Goal: Task Accomplishment & Management: Use online tool/utility

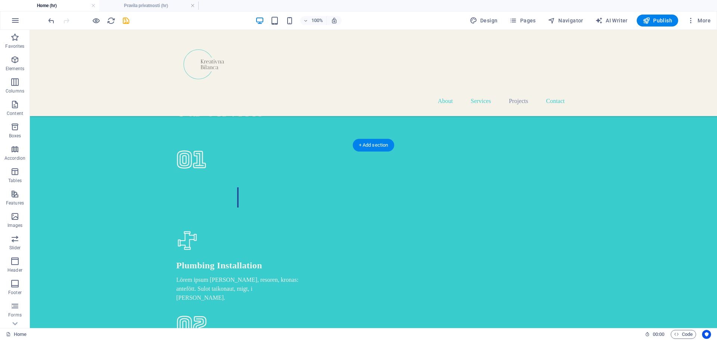
scroll to position [1795, 0]
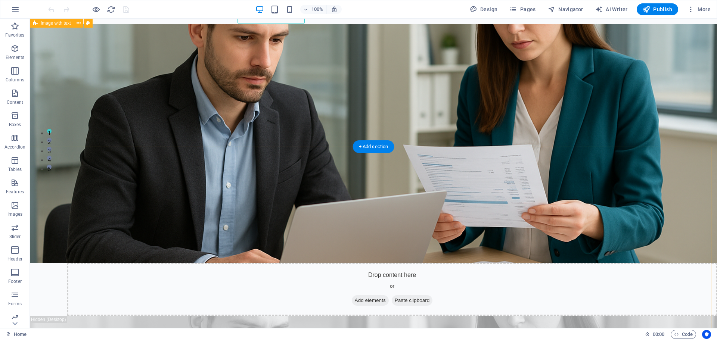
scroll to position [149, 0]
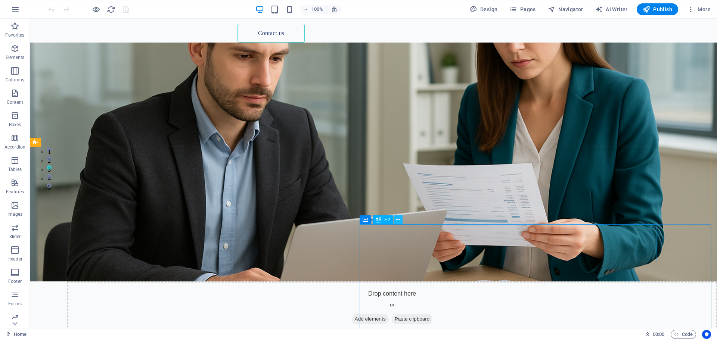
click at [400, 220] on icon at bounding box center [398, 220] width 4 height 8
click at [397, 218] on icon at bounding box center [398, 220] width 4 height 8
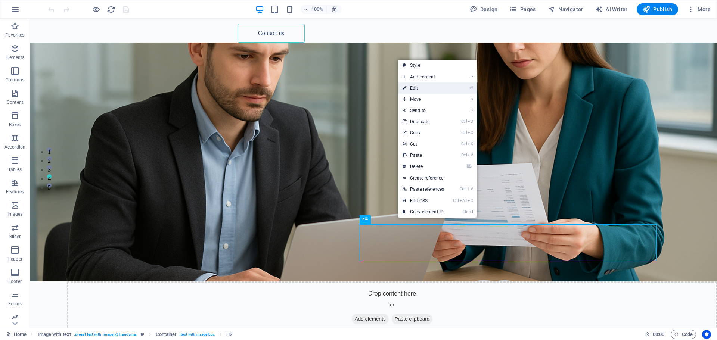
click at [417, 90] on link "⏎ Edit" at bounding box center [423, 88] width 50 height 11
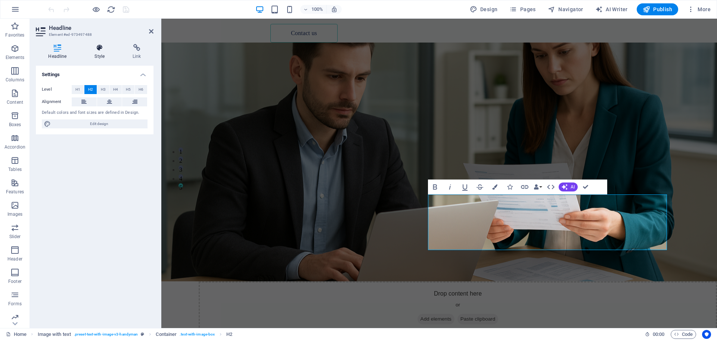
click at [101, 49] on icon at bounding box center [99, 47] width 35 height 7
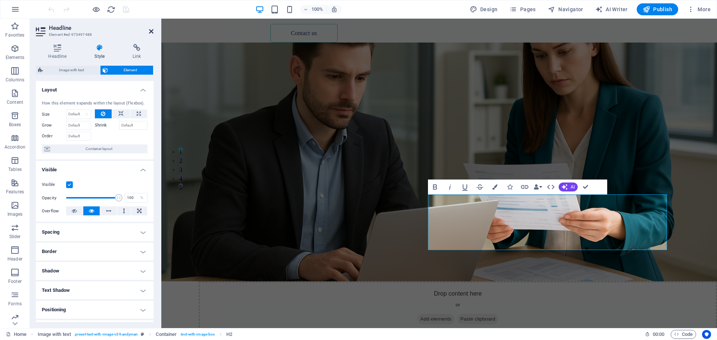
click at [153, 32] on icon at bounding box center [151, 31] width 4 height 6
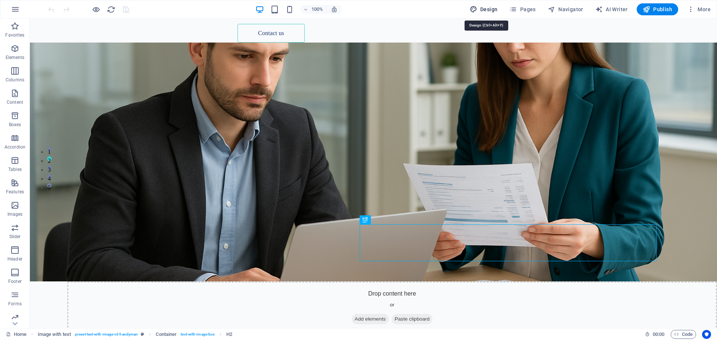
click at [488, 10] on span "Design" at bounding box center [484, 9] width 28 height 7
select select "700"
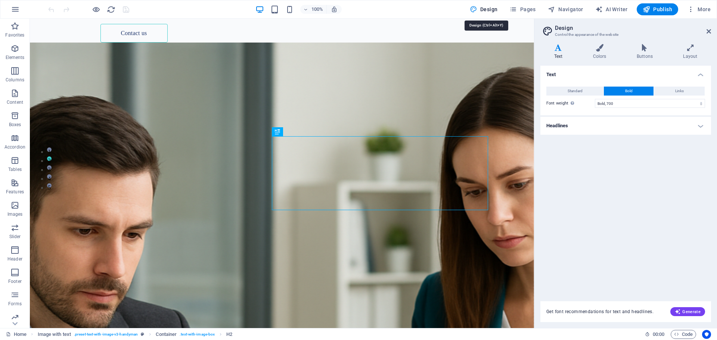
scroll to position [447, 0]
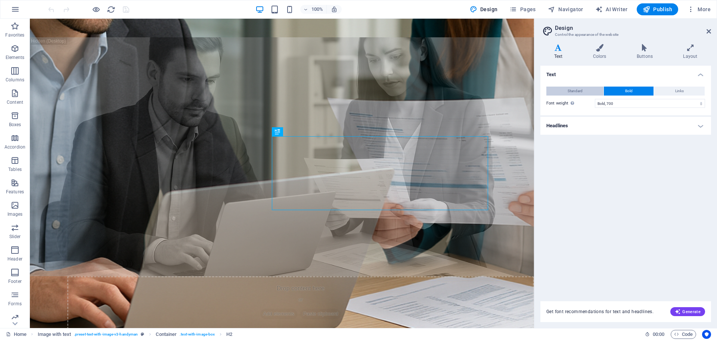
click at [559, 91] on button "Standard" at bounding box center [574, 91] width 57 height 9
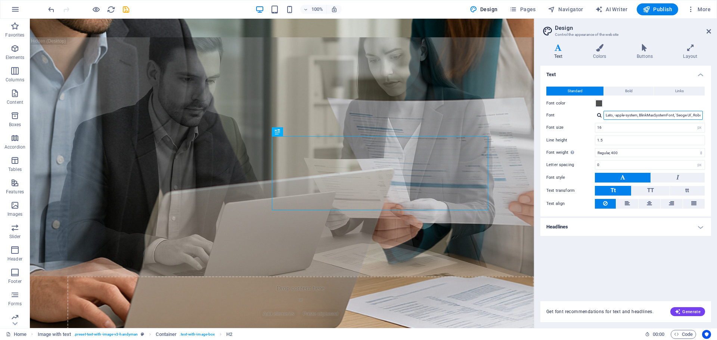
click at [683, 116] on input "Lato, -apple-system, BlinkMaxSystemFont, 'Seoge UI', Roboto, 'Helvetica Neue', …" at bounding box center [653, 115] width 99 height 9
click at [700, 114] on input "Lato, -apple-system, BlinkMaxSystemFont, 'Seoge UI', Roboto, 'Helvetica Neue', …" at bounding box center [653, 115] width 99 height 9
drag, startPoint x: 605, startPoint y: 112, endPoint x: 717, endPoint y: 121, distance: 112.0
click at [717, 121] on div "Variants Text Colors Buttons Layout Text Standard Bold Links Font color Font La…" at bounding box center [625, 183] width 183 height 290
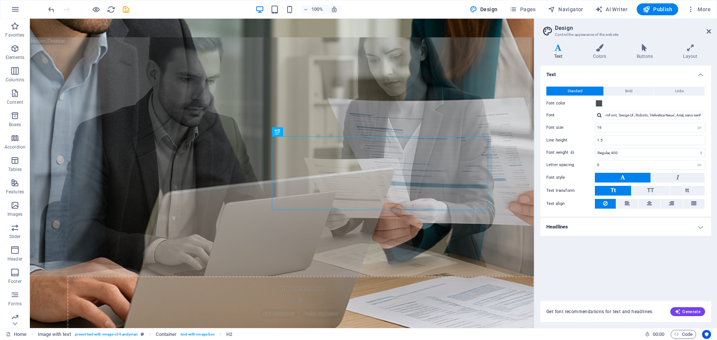
click at [599, 115] on div at bounding box center [599, 115] width 4 height 5
click at [617, 125] on div "Antic Didone" at bounding box center [654, 125] width 99 height 8
type input "Antic Didone"
click at [629, 91] on span "Bold" at bounding box center [628, 91] width 7 height 9
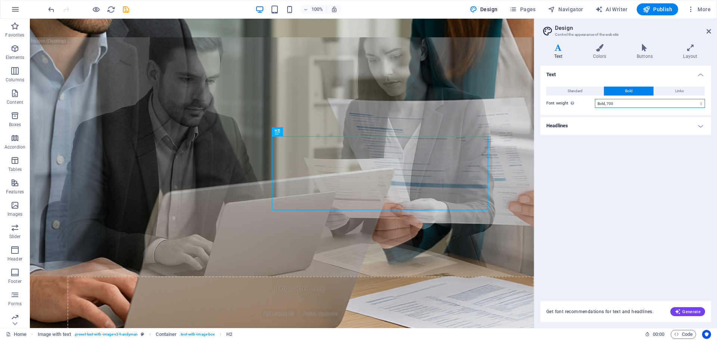
click at [700, 106] on select "Thin, 100 Extra-light, 200 Light, 300 Regular, 400 Medium, 500 Semi-bold, 600 B…" at bounding box center [650, 103] width 110 height 9
click at [669, 89] on button "Links" at bounding box center [679, 91] width 51 height 9
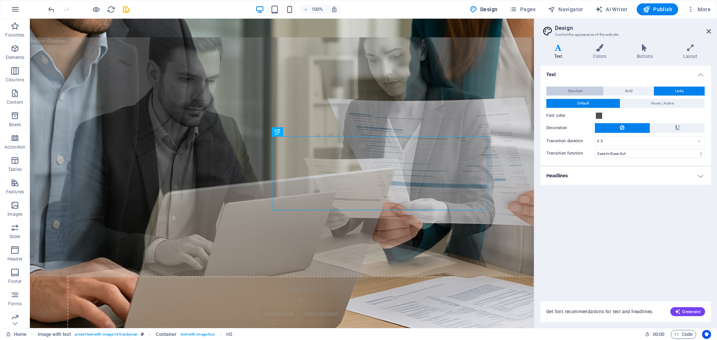
click at [563, 92] on button "Standard" at bounding box center [574, 91] width 57 height 9
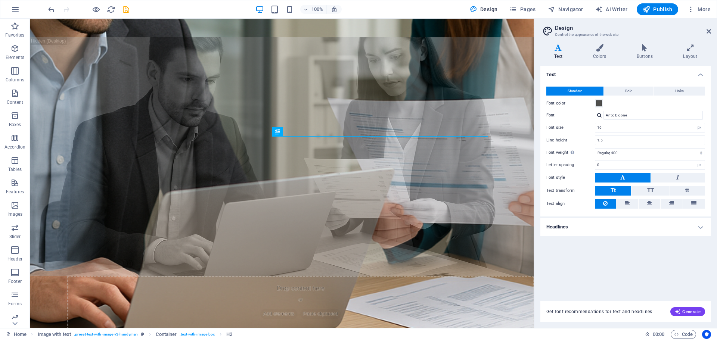
click at [692, 230] on h4 "Headlines" at bounding box center [625, 227] width 171 height 18
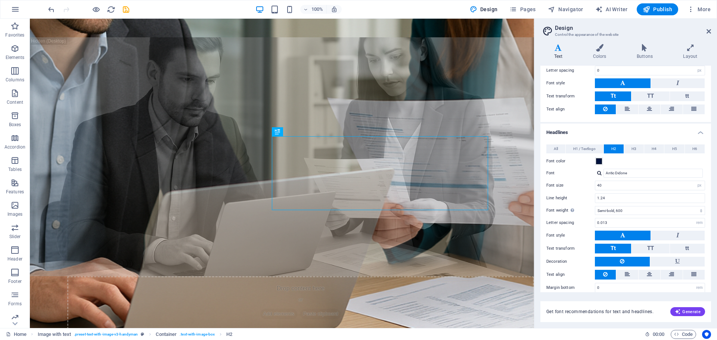
scroll to position [102, 0]
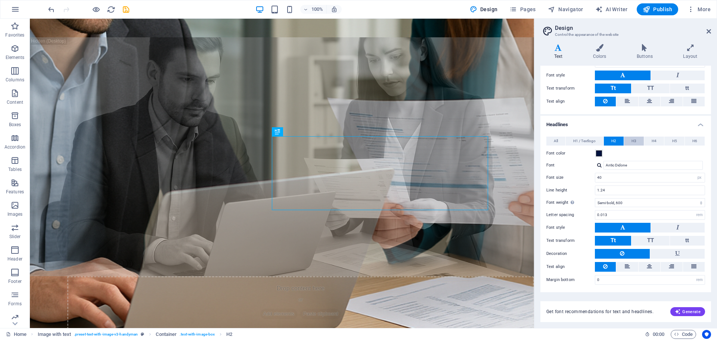
click at [635, 140] on span "H3" at bounding box center [634, 141] width 5 height 9
click at [608, 169] on input "Lato, -apple-system, BlinkMaxSystemFont, 'Seoge UI', Roboto, 'Helvetica Neue', …" at bounding box center [653, 165] width 99 height 9
click at [598, 164] on div at bounding box center [599, 165] width 4 height 5
click at [613, 177] on div "Antic Didone" at bounding box center [654, 175] width 99 height 8
type input "Antic Didone"
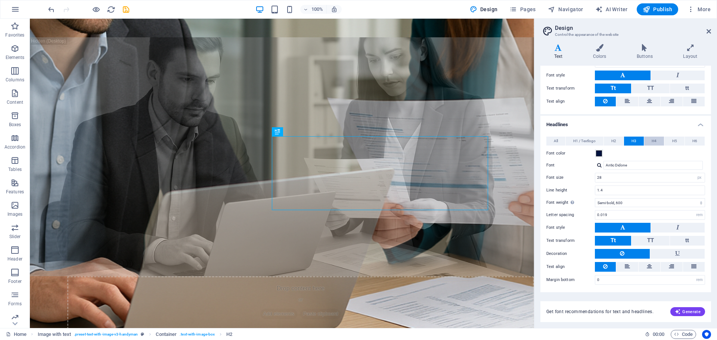
click at [652, 140] on span "H4" at bounding box center [654, 141] width 5 height 9
click at [628, 166] on input "Lato, -apple-system, BlinkMaxSystemFont, 'Seoge UI', Roboto, 'Helvetica Neue', …" at bounding box center [653, 165] width 99 height 9
click at [600, 165] on div at bounding box center [599, 165] width 4 height 5
click at [616, 176] on div "Antic Didone" at bounding box center [654, 175] width 99 height 8
type input "Antic Didone"
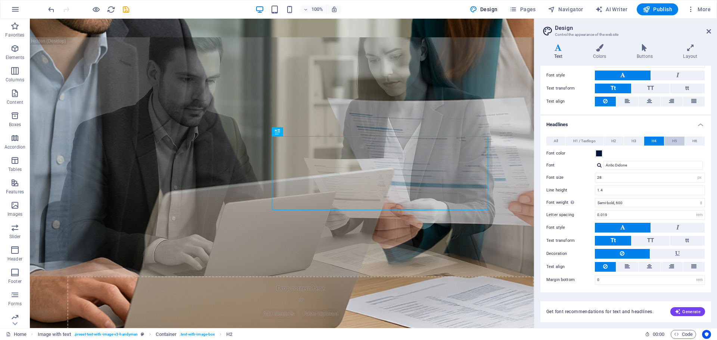
click at [676, 143] on button "H5" at bounding box center [674, 141] width 20 height 9
click at [598, 165] on div at bounding box center [599, 165] width 4 height 5
click at [618, 177] on div "Antic Didone" at bounding box center [654, 175] width 99 height 8
type input "Antic Didone"
click at [694, 140] on span "H6" at bounding box center [694, 141] width 5 height 9
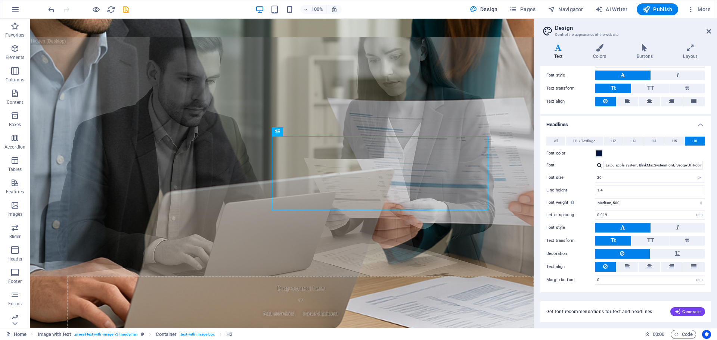
click at [597, 167] on div at bounding box center [599, 165] width 4 height 5
click at [614, 174] on div "Antic Didone" at bounding box center [654, 175] width 99 height 8
type input "Antic Didone"
click at [112, 10] on icon "reload" at bounding box center [111, 9] width 9 height 9
click at [125, 9] on icon "save" at bounding box center [126, 9] width 9 height 9
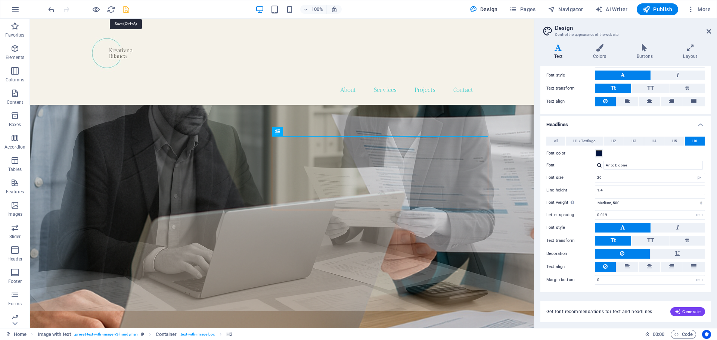
checkbox input "false"
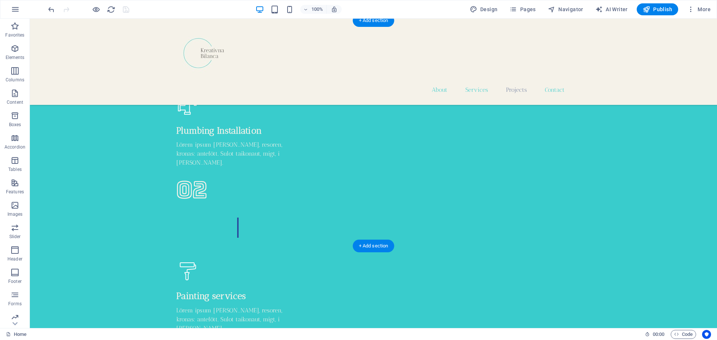
scroll to position [1942, 0]
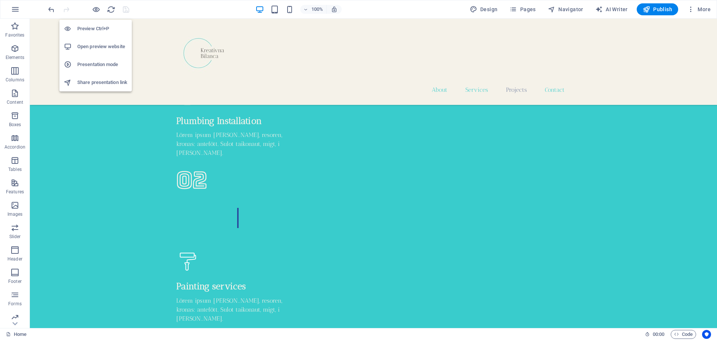
click at [98, 14] on div "Preview Ctrl+P Open preview website Presentation mode Share presentation link" at bounding box center [95, 53] width 72 height 78
click at [96, 10] on icon "button" at bounding box center [96, 9] width 9 height 9
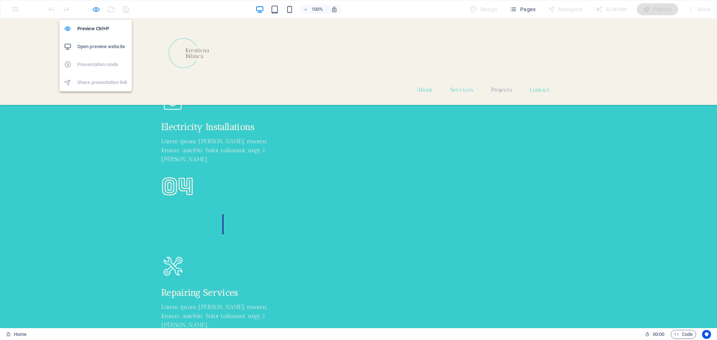
click at [96, 10] on icon "button" at bounding box center [96, 9] width 9 height 9
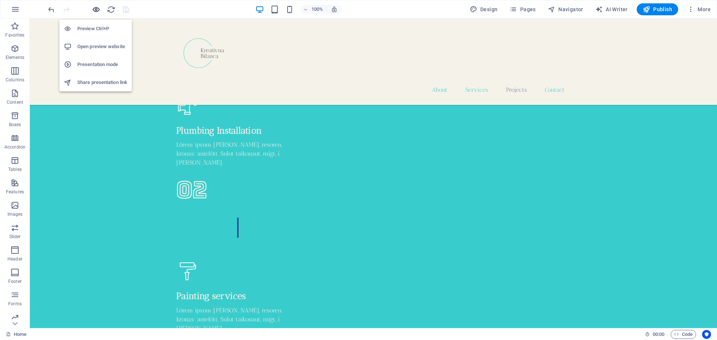
click at [96, 11] on icon "button" at bounding box center [96, 9] width 9 height 9
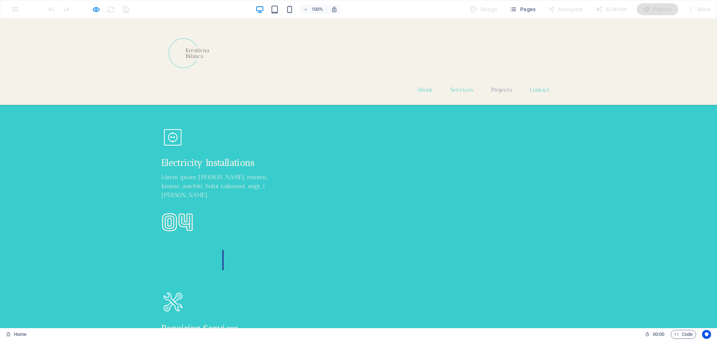
scroll to position [1906, 0]
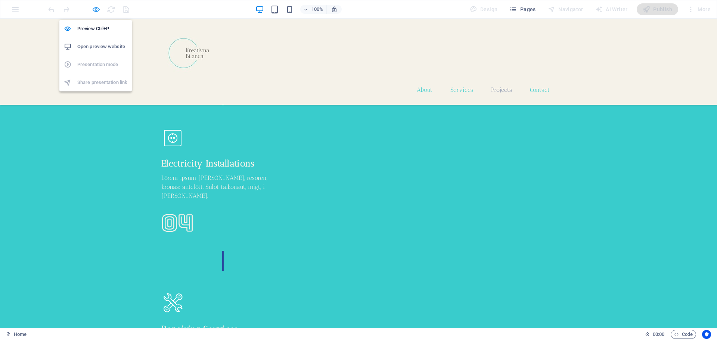
click at [97, 6] on icon "button" at bounding box center [96, 9] width 9 height 9
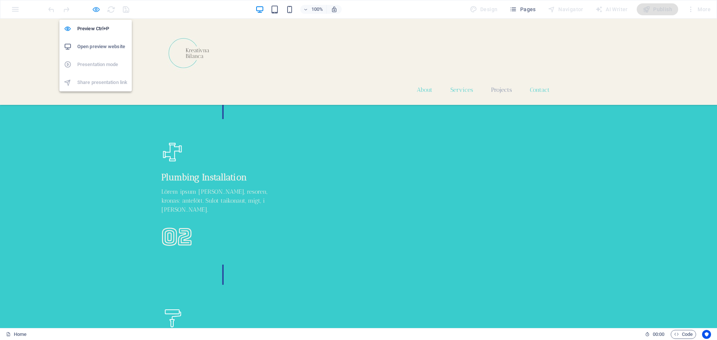
scroll to position [1896, 0]
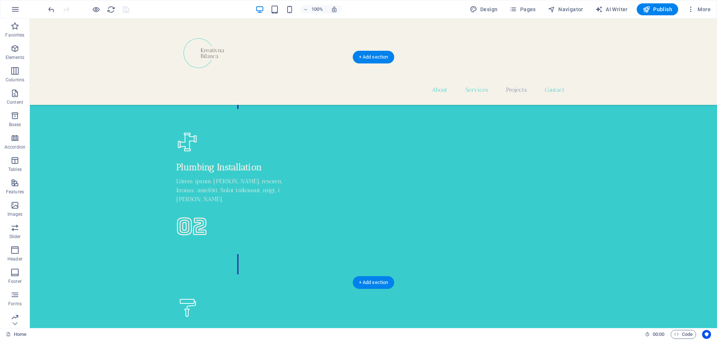
drag, startPoint x: 289, startPoint y: 152, endPoint x: 158, endPoint y: 153, distance: 131.1
select select "px"
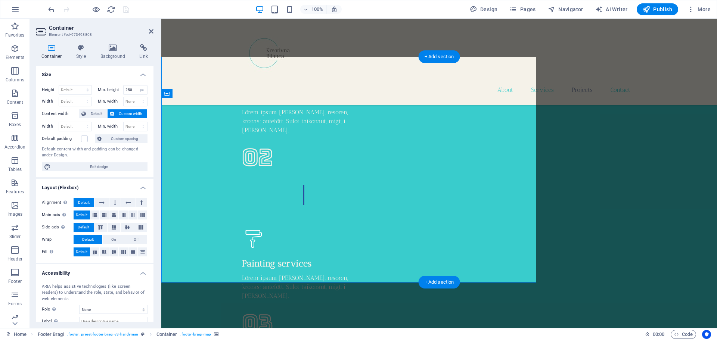
scroll to position [1855, 0]
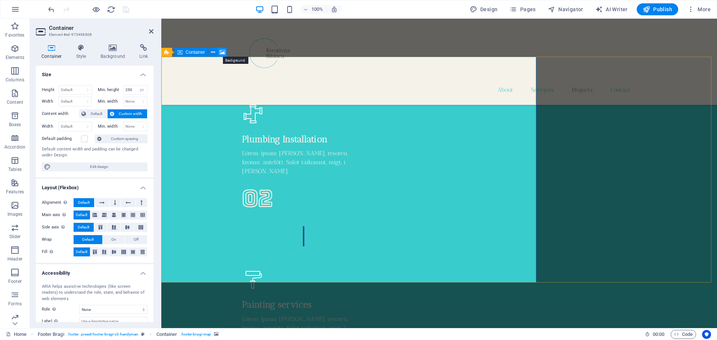
click at [221, 53] on icon at bounding box center [223, 53] width 6 height 8
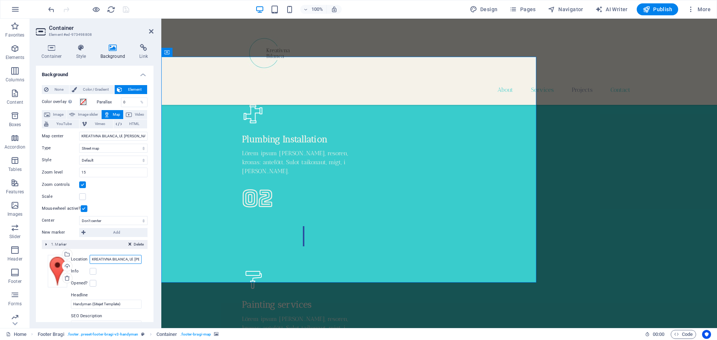
click at [117, 258] on input "KREATIVNA BILANCA, Ul. Dr. Franje Tuđmana 93, 10431, Sveta Nedelja" at bounding box center [116, 259] width 52 height 9
drag, startPoint x: 253, startPoint y: 276, endPoint x: 179, endPoint y: 266, distance: 75.0
click at [134, 258] on input "KREATIVNA BILANCA, Ul. Dr. Franje Tuđmana 93, 10431, Sveta Nedelja" at bounding box center [116, 259] width 52 height 9
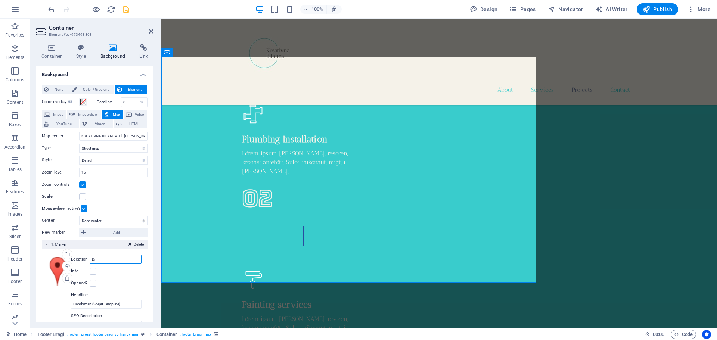
type input "D"
paste input "https://maps.app.goo.gl/dP8ri6sgz8Nkfg6P7"
type input "https://maps.app.goo.gl/dP8ri6sgz8Nkfg6P7"
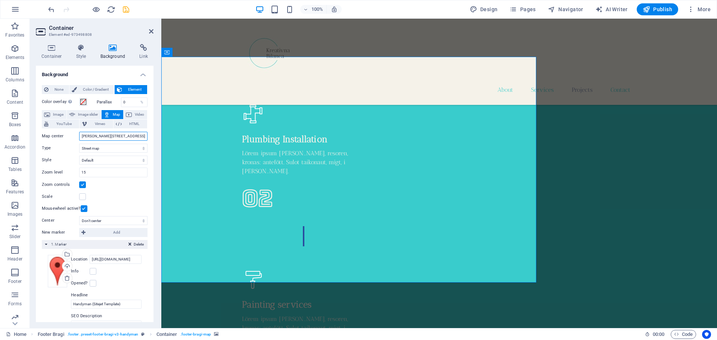
drag, startPoint x: 242, startPoint y: 154, endPoint x: 177, endPoint y: 136, distance: 66.9
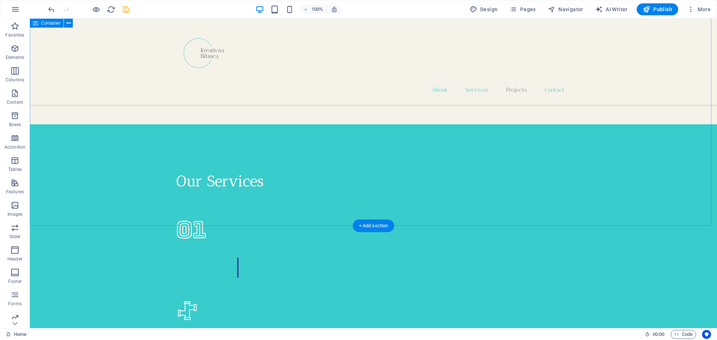
scroll to position [1746, 0]
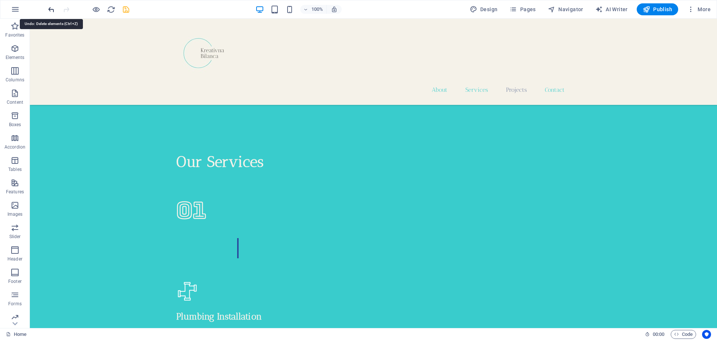
click at [55, 9] on icon "undo" at bounding box center [51, 9] width 9 height 9
click at [90, 201] on icon at bounding box center [91, 202] width 6 height 8
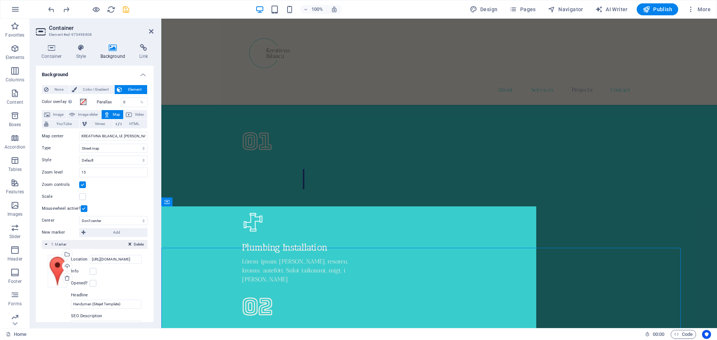
scroll to position [1705, 0]
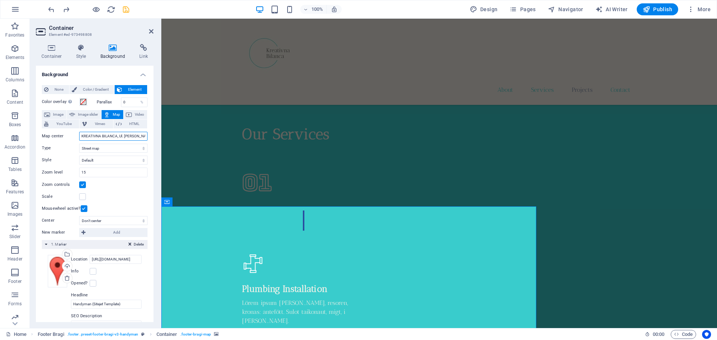
click at [86, 132] on input "KREATIVNA BILANCA, Ul. Dr. Franje Tuđmana 93, 10431, Sveta Nedelja" at bounding box center [113, 136] width 68 height 9
type input "K"
paste input "https://maps.app.goo.gl/dP8ri6sgz8Nkfg6P7"
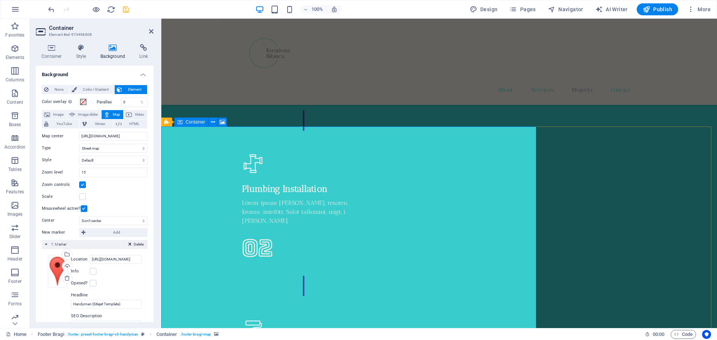
scroll to position [1817, 0]
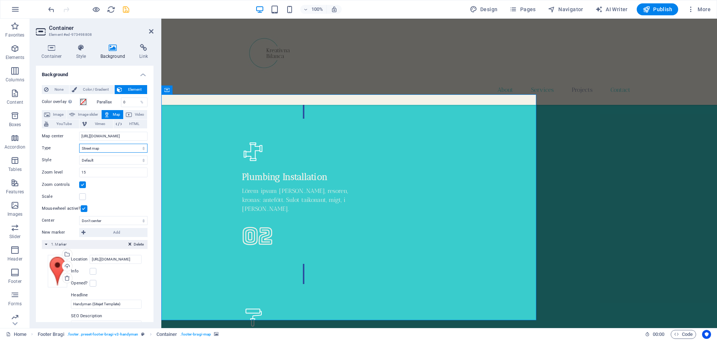
click at [142, 149] on select "Street map Satellite view Satellite view with streets Terrain map" at bounding box center [113, 148] width 68 height 9
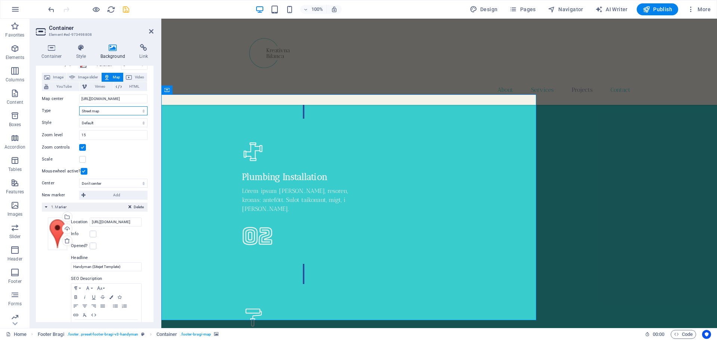
scroll to position [70, 0]
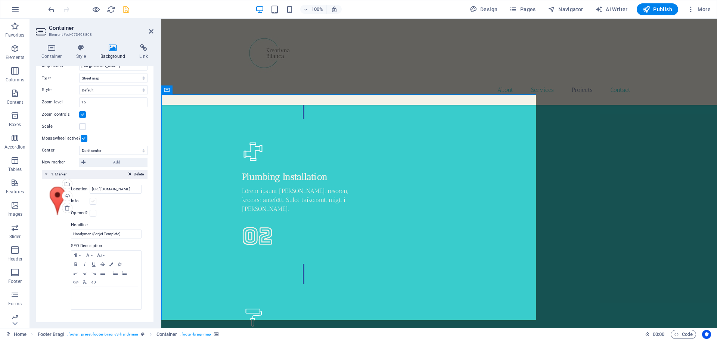
drag, startPoint x: 92, startPoint y: 201, endPoint x: 94, endPoint y: 198, distance: 4.0
click at [93, 201] on label at bounding box center [93, 201] width 7 height 7
click at [0, 0] on input "Info" at bounding box center [0, 0] width 0 height 0
click at [94, 199] on label at bounding box center [93, 201] width 7 height 7
click at [0, 0] on input "Info" at bounding box center [0, 0] width 0 height 0
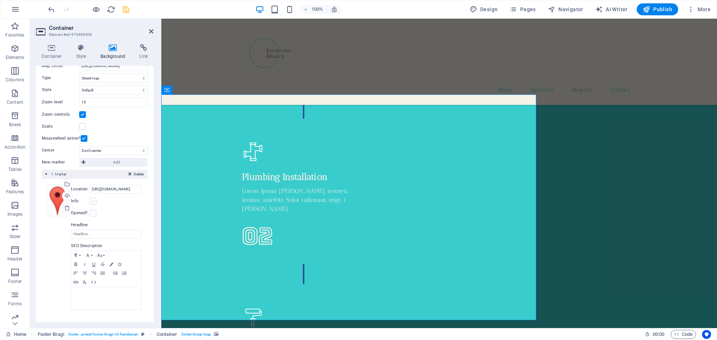
scroll to position [19, 0]
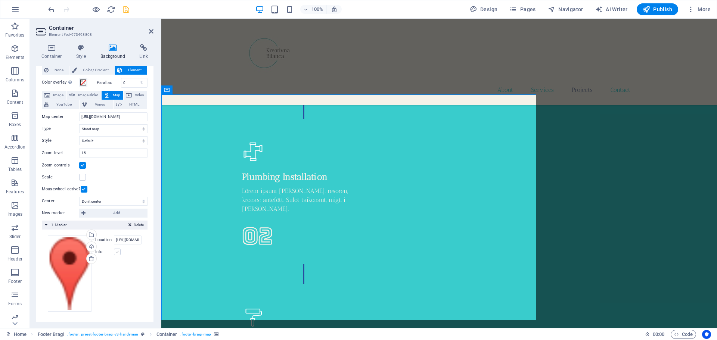
click at [116, 252] on label at bounding box center [117, 252] width 7 height 7
click at [0, 0] on input "Info" at bounding box center [0, 0] width 0 height 0
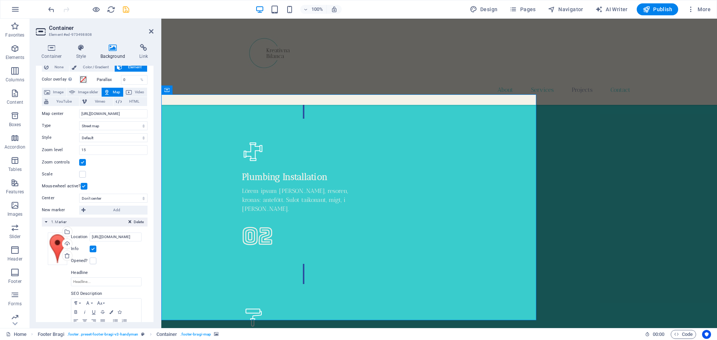
scroll to position [0, 0]
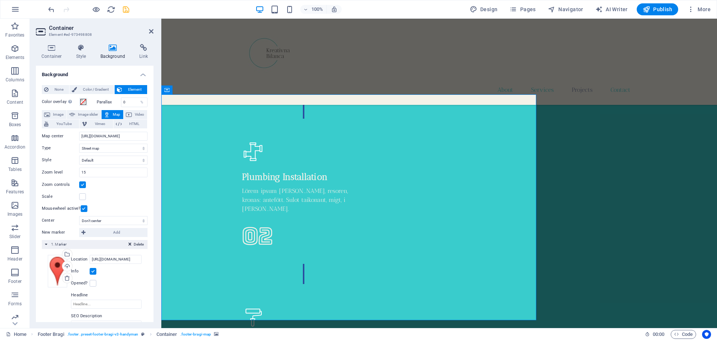
click at [93, 273] on label at bounding box center [93, 271] width 7 height 7
click at [0, 0] on input "Info" at bounding box center [0, 0] width 0 height 0
click at [123, 137] on input "https://maps.app.goo.gl/dP8ri6sgz8Nkfg6P7" at bounding box center [113, 136] width 68 height 9
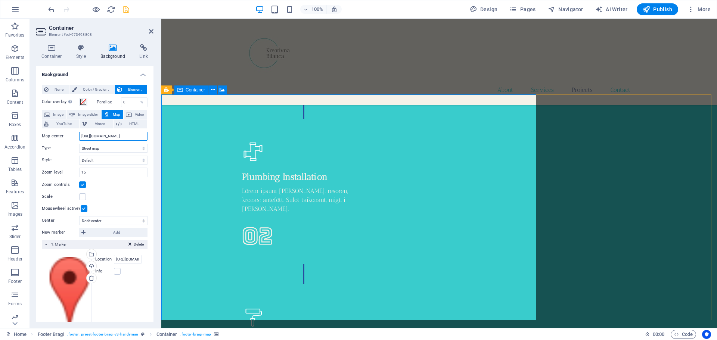
scroll to position [0, 12]
drag, startPoint x: 242, startPoint y: 155, endPoint x: 208, endPoint y: 140, distance: 37.7
paste input "45.806738, 15.778926"
type input "45.806738, 15.778926"
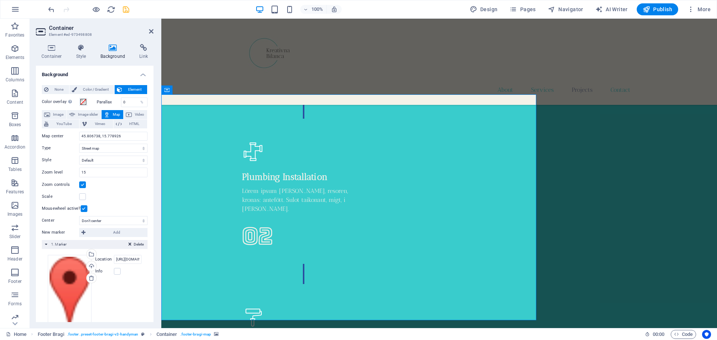
click at [127, 197] on div "Scale" at bounding box center [95, 196] width 106 height 9
click at [126, 134] on input "45.806738, 15.778926" at bounding box center [113, 136] width 68 height 9
drag, startPoint x: 136, startPoint y: 134, endPoint x: 60, endPoint y: 141, distance: 76.1
click at [60, 141] on div "Map center 45.806738, 15.778926 Map is limited to embed mode. To enable all fea…" at bounding box center [95, 171] width 106 height 84
type input "kreativna bilanca"
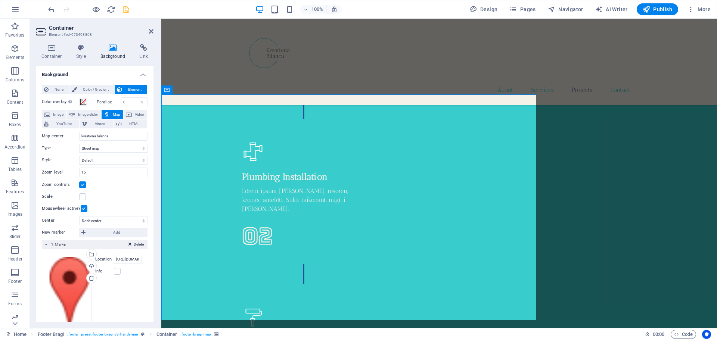
click at [130, 185] on div "Zoom controls" at bounding box center [95, 184] width 106 height 9
click at [142, 74] on h4 "Background" at bounding box center [95, 72] width 118 height 13
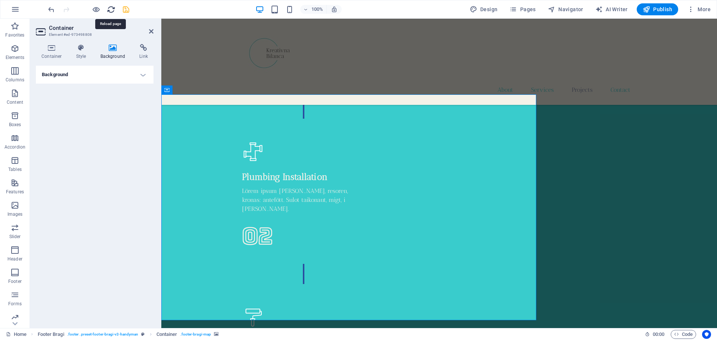
click at [113, 9] on icon "reload" at bounding box center [111, 9] width 9 height 9
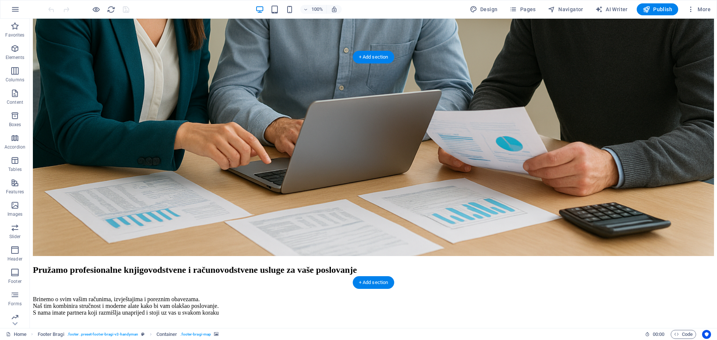
scroll to position [1896, 0]
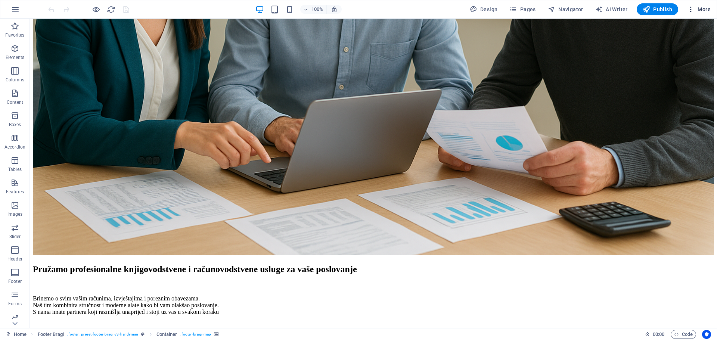
click at [698, 9] on span "More" at bounding box center [699, 9] width 24 height 7
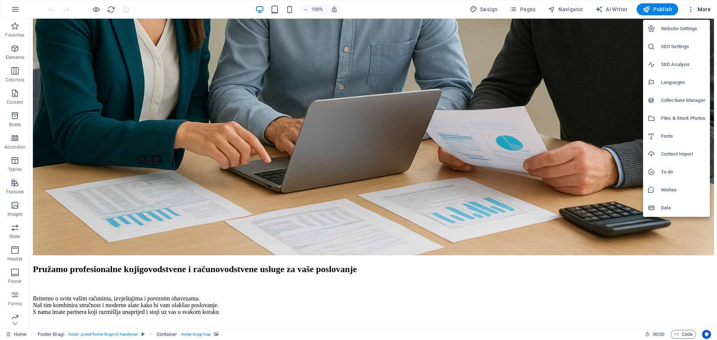
click at [682, 30] on h6 "Website Settings" at bounding box center [683, 28] width 44 height 9
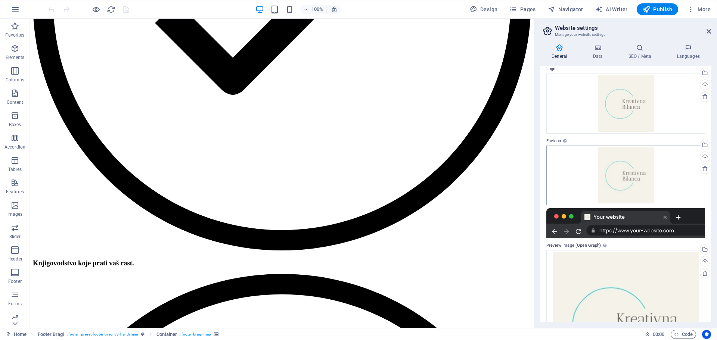
scroll to position [0, 0]
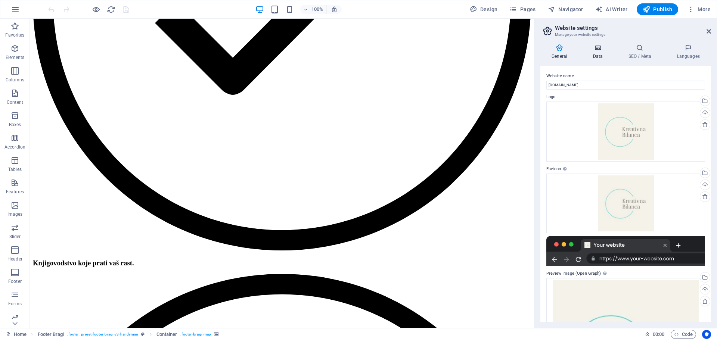
click at [601, 49] on icon at bounding box center [598, 47] width 32 height 7
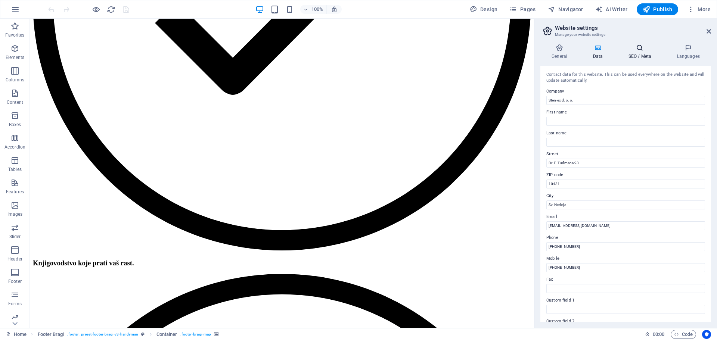
click at [643, 50] on icon at bounding box center [640, 47] width 46 height 7
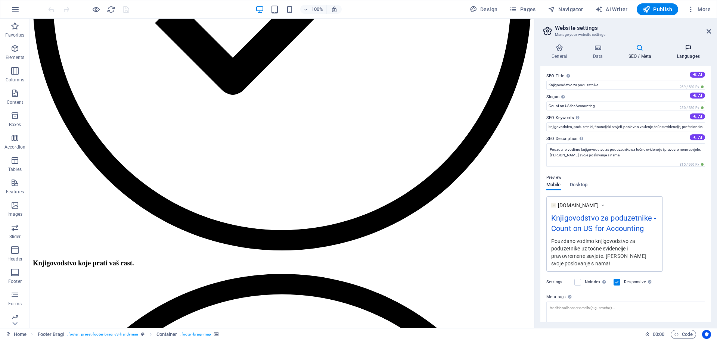
click at [691, 50] on icon at bounding box center [689, 47] width 46 height 7
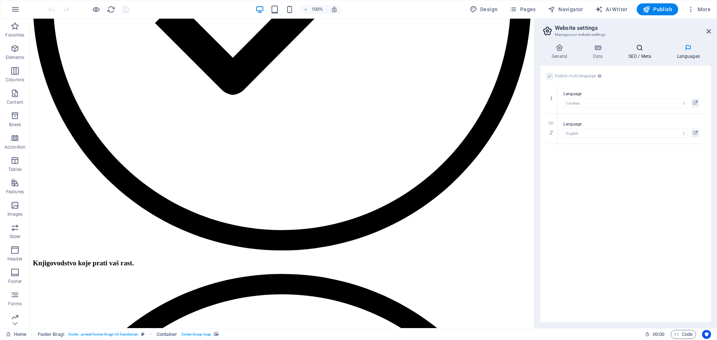
click at [645, 51] on icon at bounding box center [640, 47] width 46 height 7
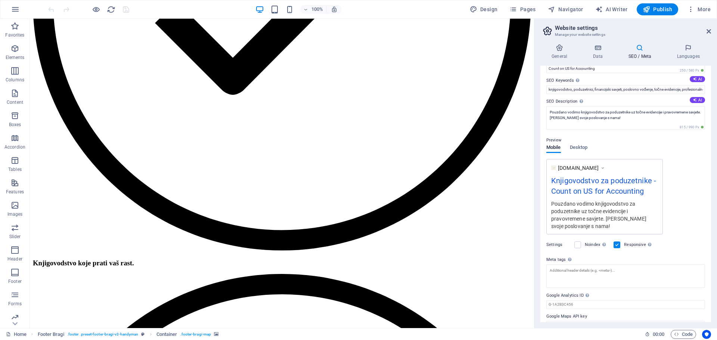
scroll to position [51, 0]
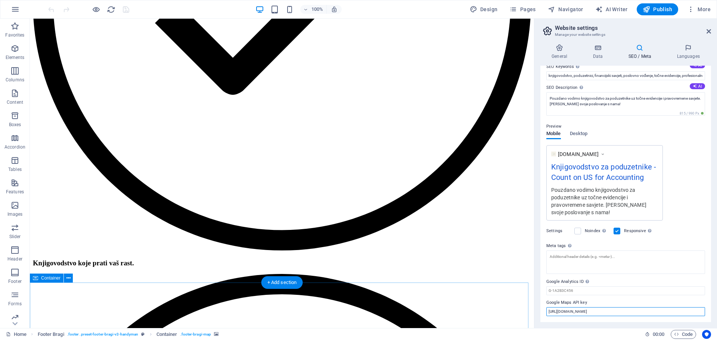
drag, startPoint x: 661, startPoint y: 329, endPoint x: 631, endPoint y: 332, distance: 30.0
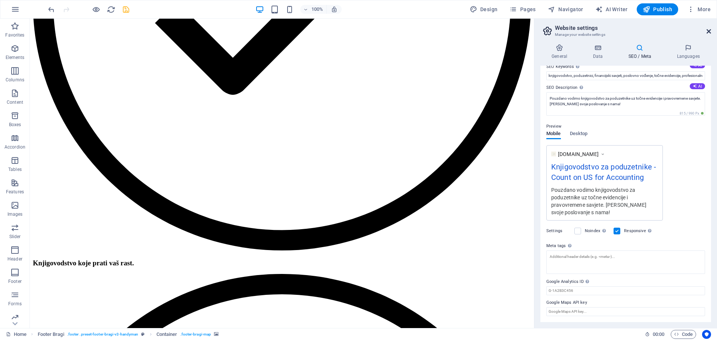
click at [707, 31] on icon at bounding box center [709, 31] width 4 height 6
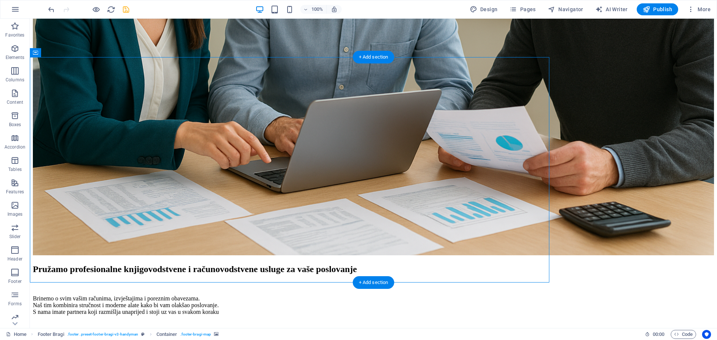
select select "px"
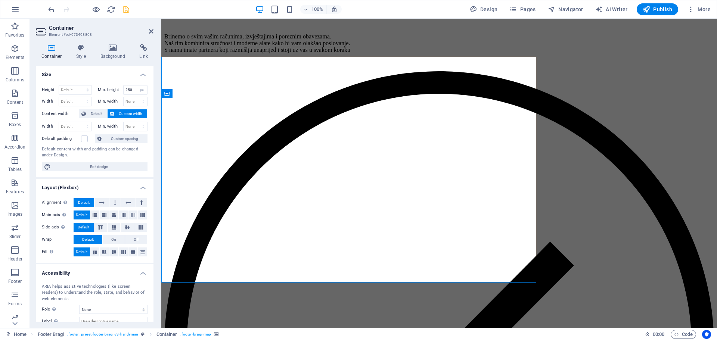
scroll to position [1855, 0]
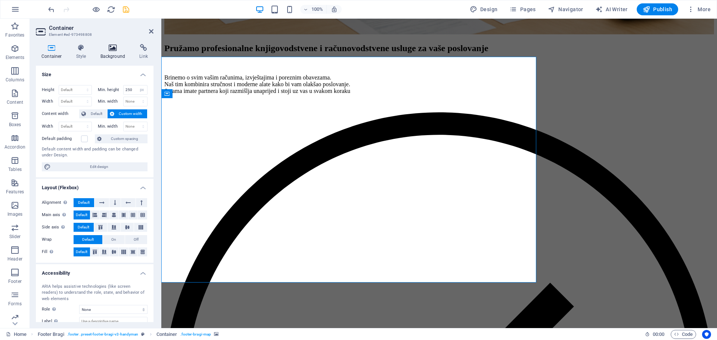
click at [117, 50] on icon at bounding box center [113, 47] width 36 height 7
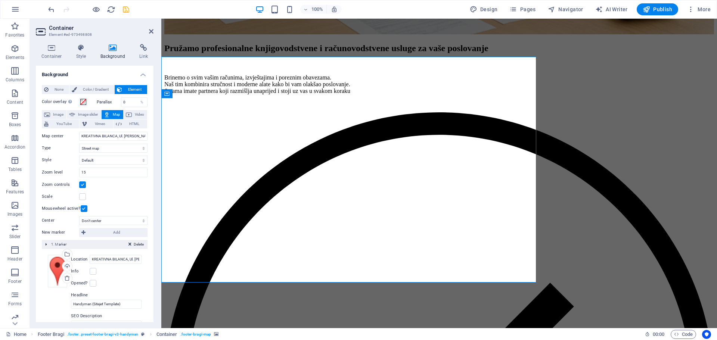
click at [112, 114] on span "Map" at bounding box center [116, 114] width 9 height 9
click at [122, 137] on input "KREATIVNA BILANCA, Ul. Dr. Franje Tuđmana 93, 10431, Sveta Nedelja" at bounding box center [113, 136] width 68 height 9
type input "KREATIVNA BILANCA, UAl. Dr. Franje Tuđmana 93, 10431, Sveta Nedelja"
paste input "https://maps.app.goo.gl/yv28KgXHNT8Emnb18"
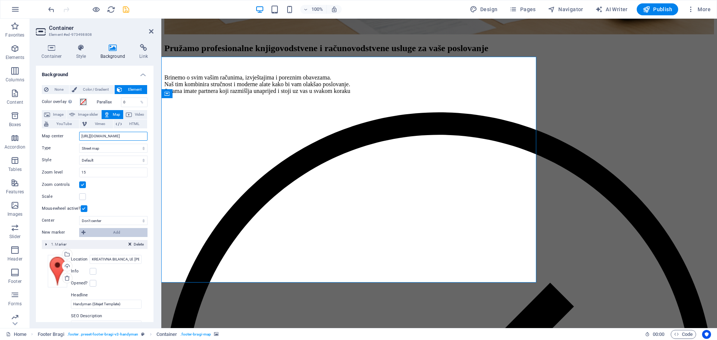
scroll to position [0, 17]
type input "https://maps.app.goo.gl/yv28KgXHNT8Emnb18"
click at [124, 189] on div "Map center https://maps.app.goo.gl/yv28KgXHNT8Emnb18 Map is limited to embed mo…" at bounding box center [95, 171] width 106 height 84
click at [213, 54] on icon at bounding box center [213, 53] width 4 height 8
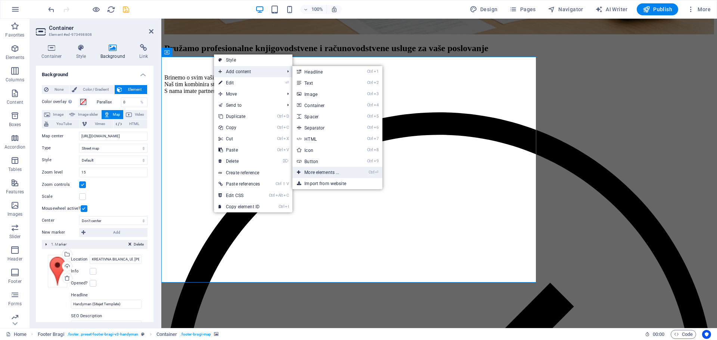
click at [324, 174] on link "Ctrl ⏎ More elements ..." at bounding box center [323, 172] width 62 height 11
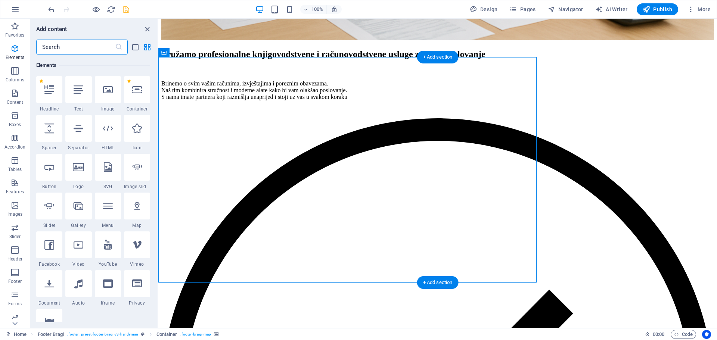
scroll to position [80, 0]
click at [149, 31] on icon "close panel" at bounding box center [147, 29] width 9 height 9
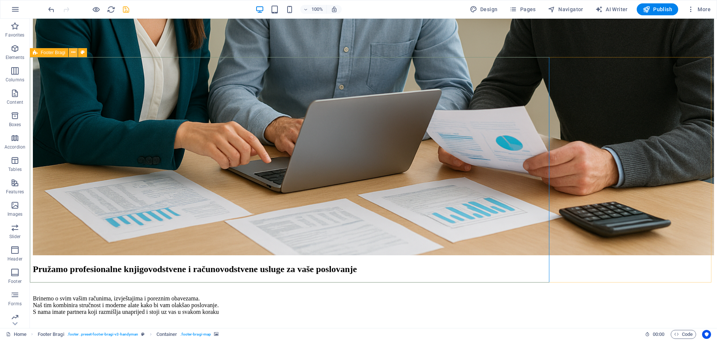
click at [76, 53] on button at bounding box center [73, 52] width 9 height 9
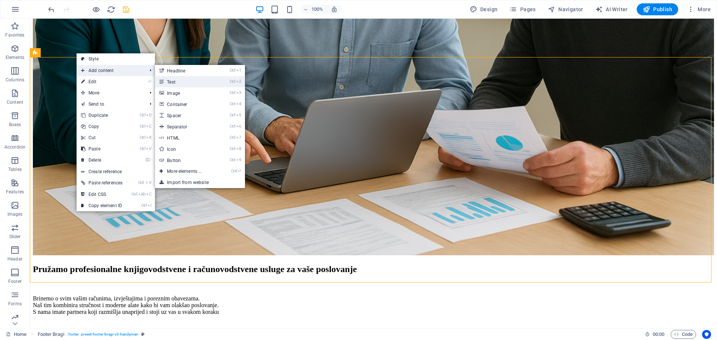
click at [182, 83] on link "Ctrl 2 Text" at bounding box center [186, 81] width 62 height 11
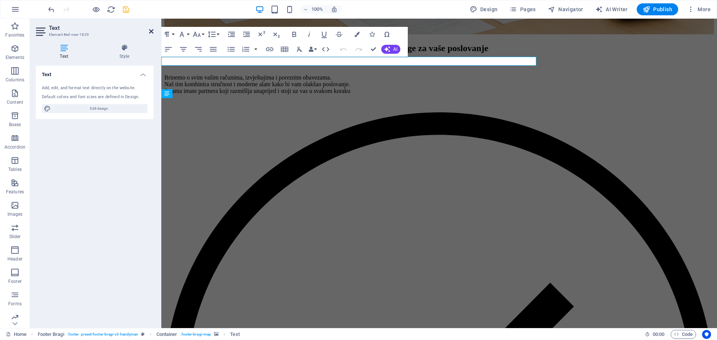
click at [153, 34] on icon at bounding box center [151, 31] width 4 height 6
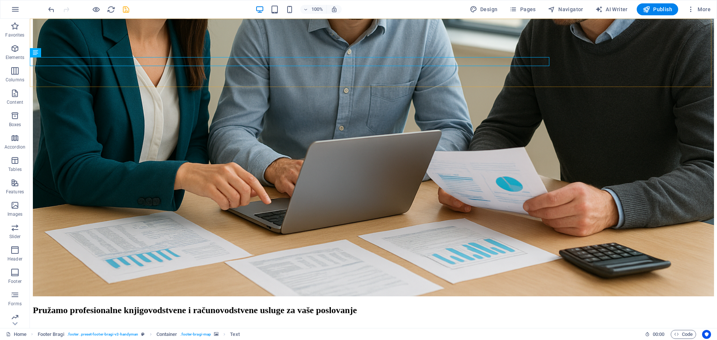
scroll to position [1896, 0]
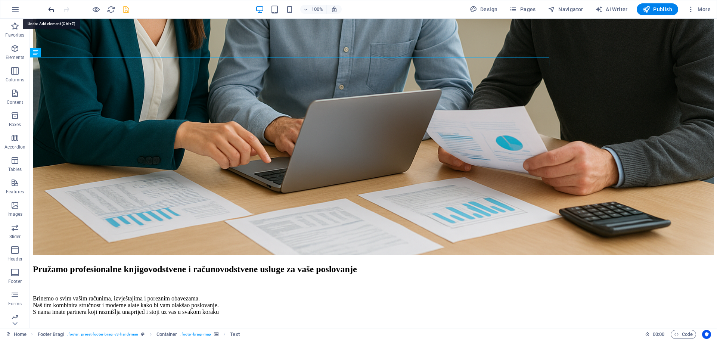
click at [49, 10] on icon "undo" at bounding box center [51, 9] width 9 height 9
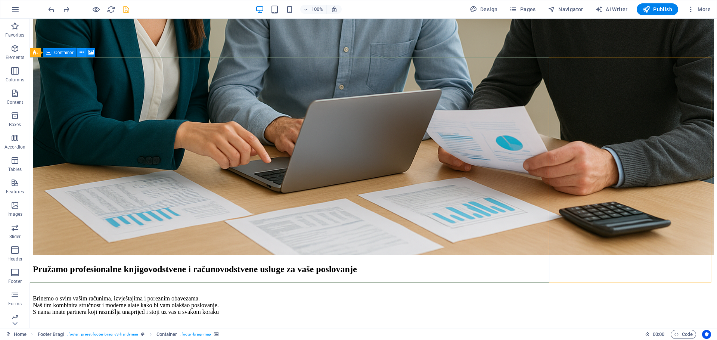
click at [80, 53] on icon at bounding box center [82, 53] width 4 height 8
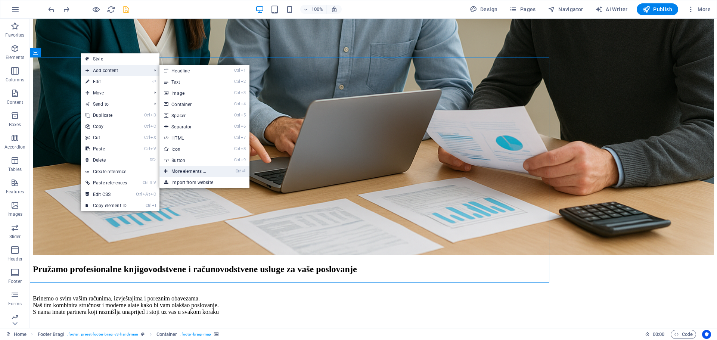
click at [195, 173] on link "Ctrl ⏎ More elements ..." at bounding box center [190, 171] width 62 height 11
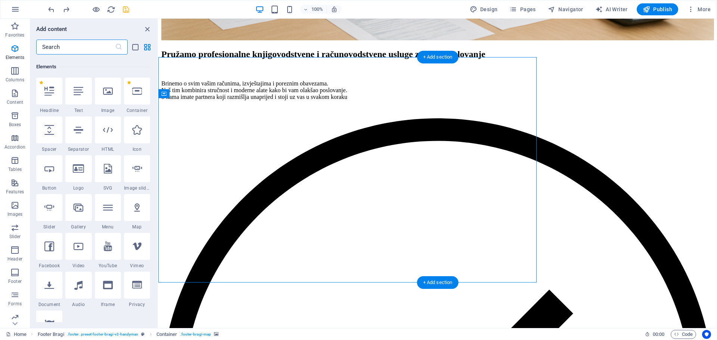
scroll to position [80, 0]
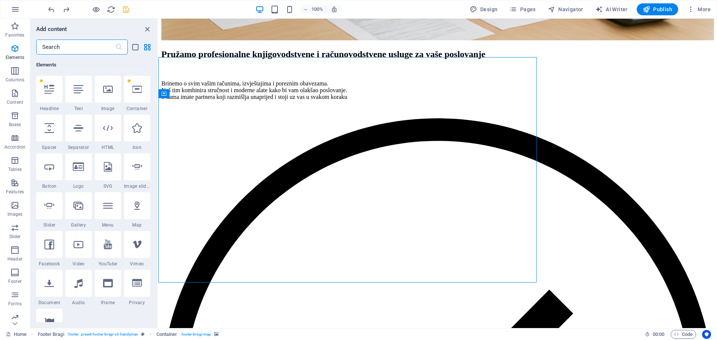
click at [62, 48] on input "text" at bounding box center [75, 47] width 79 height 15
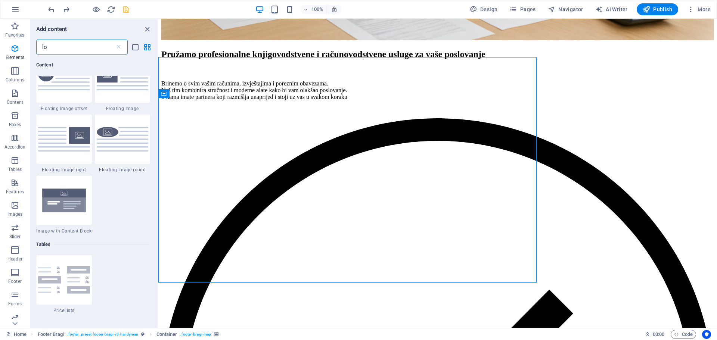
scroll to position [0, 0]
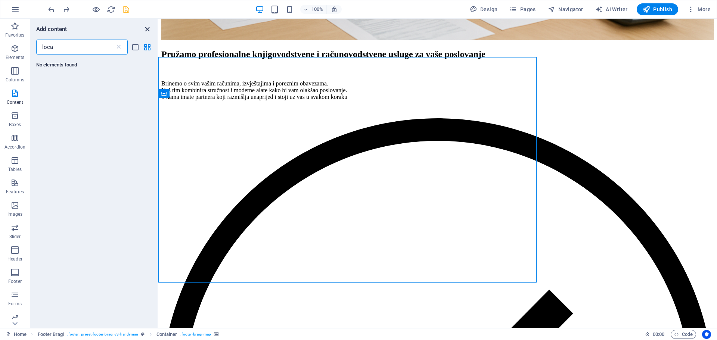
type input "loca"
click at [149, 30] on icon "close panel" at bounding box center [147, 29] width 9 height 9
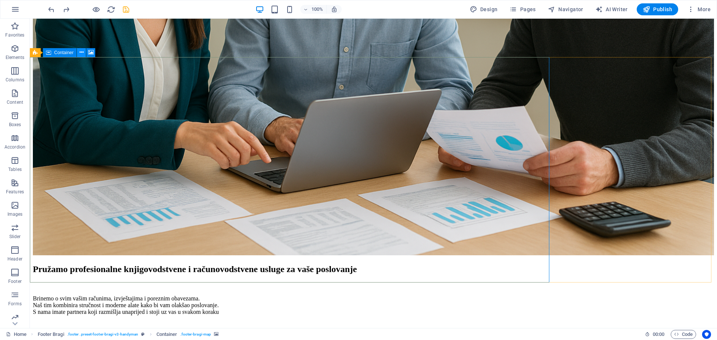
click at [82, 50] on icon at bounding box center [82, 53] width 4 height 8
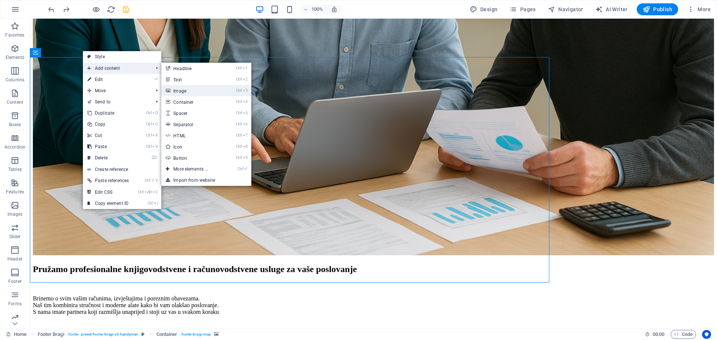
click at [205, 92] on link "Ctrl 3 Image" at bounding box center [192, 90] width 62 height 11
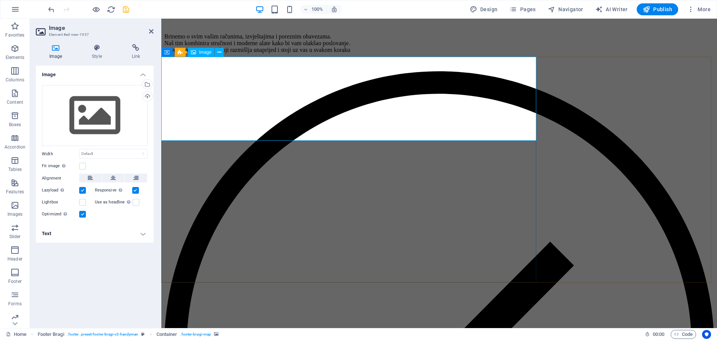
scroll to position [1855, 0]
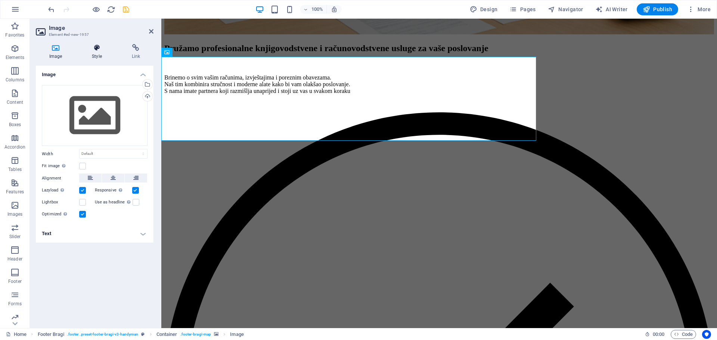
click at [100, 46] on icon at bounding box center [96, 47] width 37 height 7
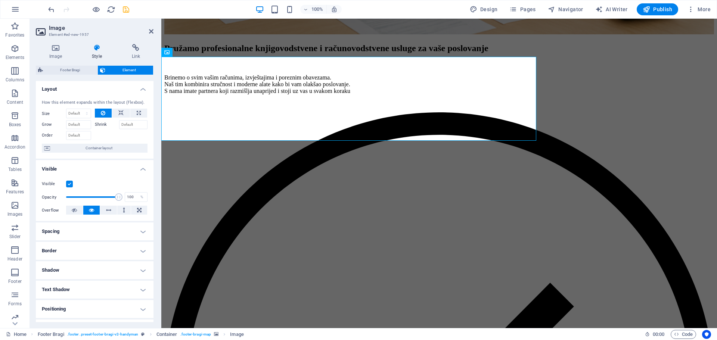
scroll to position [0, 0]
click at [152, 31] on icon at bounding box center [151, 31] width 4 height 6
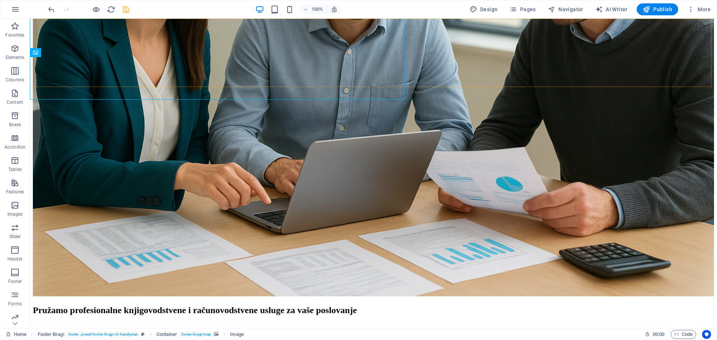
scroll to position [1896, 0]
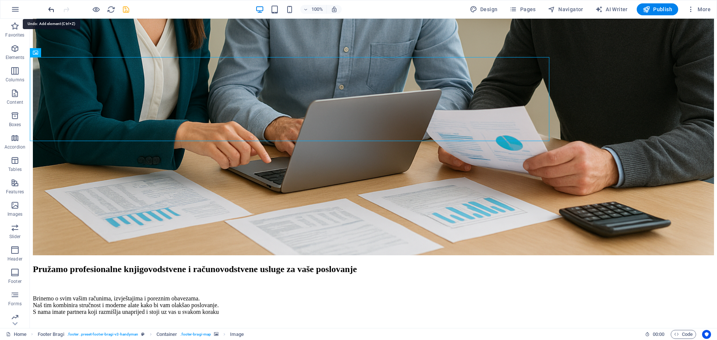
click at [52, 9] on icon "undo" at bounding box center [51, 9] width 9 height 9
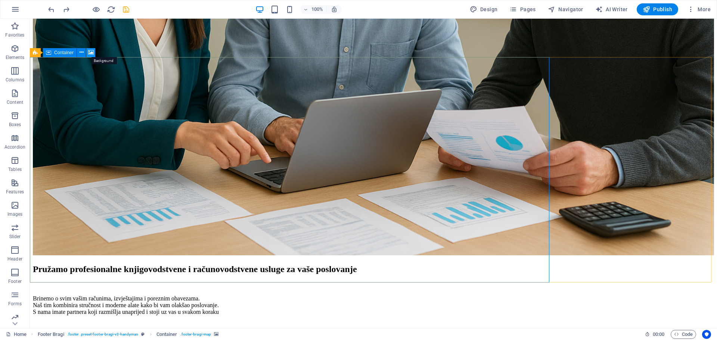
click at [92, 51] on icon at bounding box center [91, 53] width 6 height 8
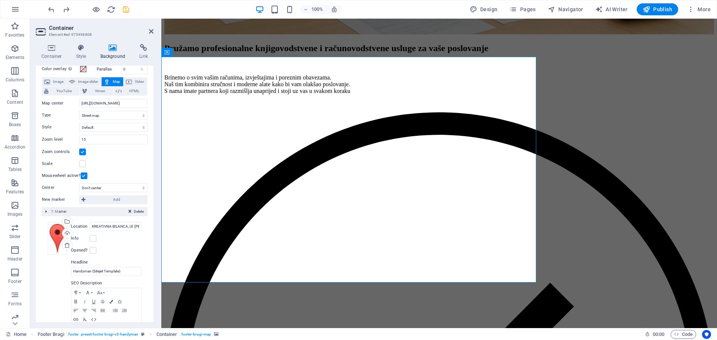
scroll to position [0, 0]
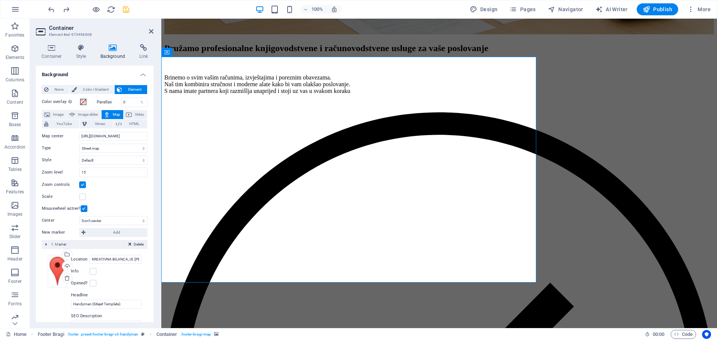
click at [109, 115] on icon at bounding box center [107, 114] width 6 height 9
click at [16, 22] on icon "button" at bounding box center [14, 26] width 9 height 9
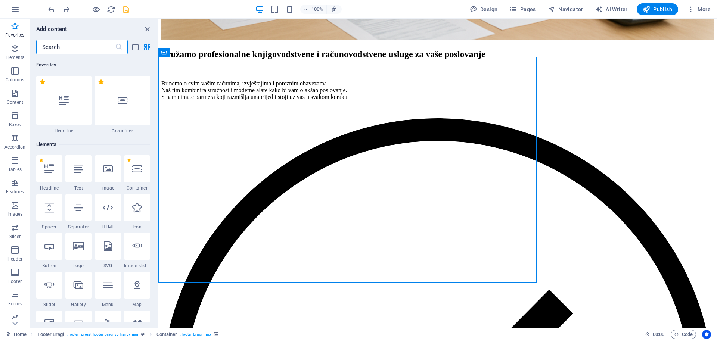
click at [74, 47] on input "text" at bounding box center [75, 47] width 79 height 15
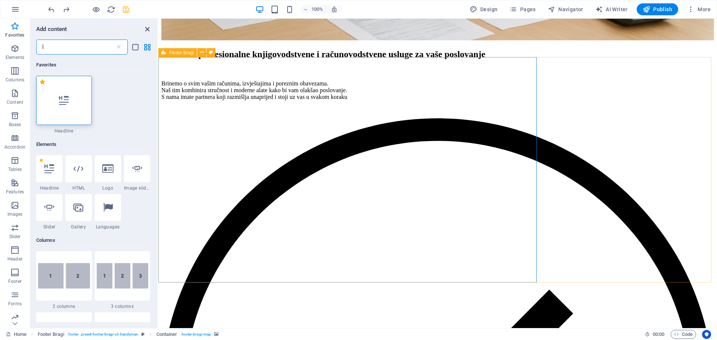
type input "l"
click at [148, 27] on icon "close panel" at bounding box center [147, 29] width 9 height 9
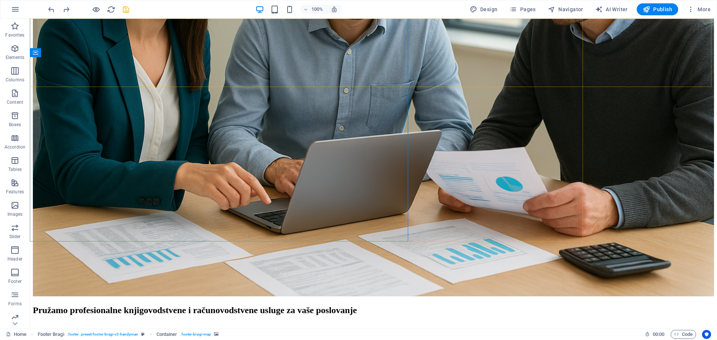
scroll to position [1896, 0]
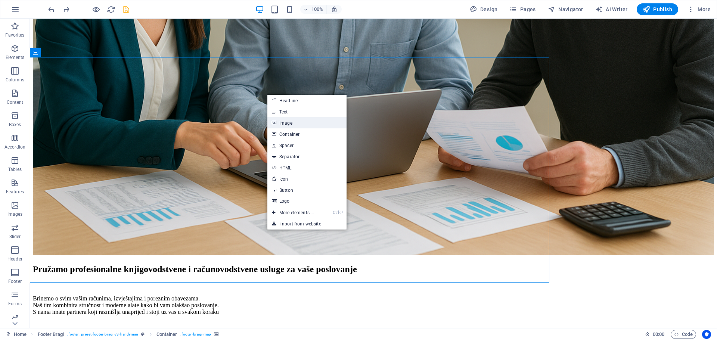
click at [290, 123] on link "Image" at bounding box center [306, 122] width 79 height 11
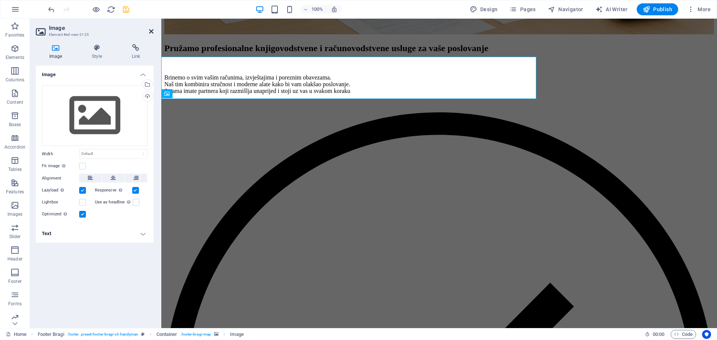
click at [150, 31] on icon at bounding box center [151, 31] width 4 height 6
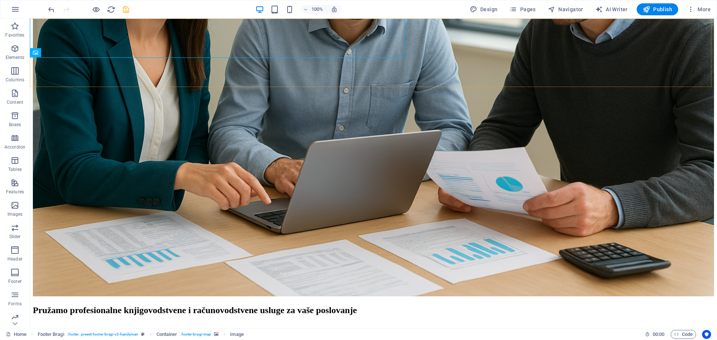
scroll to position [1896, 0]
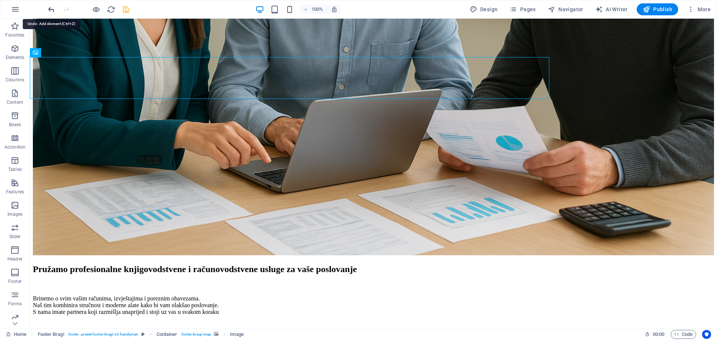
click at [50, 10] on icon "undo" at bounding box center [51, 9] width 9 height 9
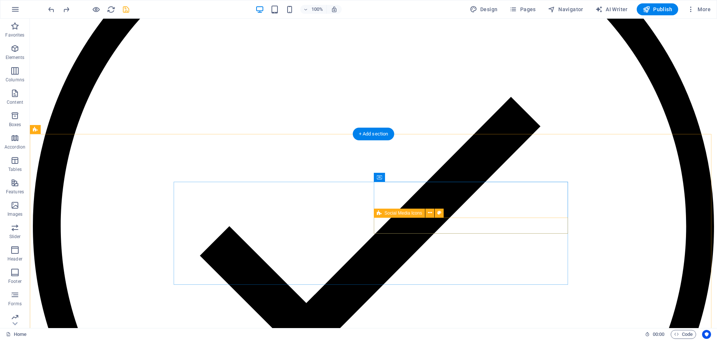
scroll to position [2344, 0]
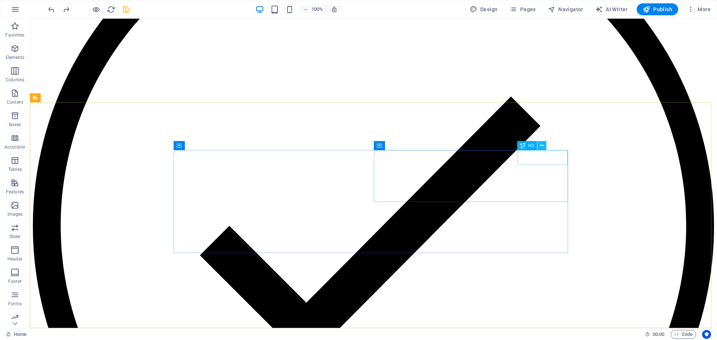
click at [540, 146] on icon at bounding box center [542, 146] width 4 height 8
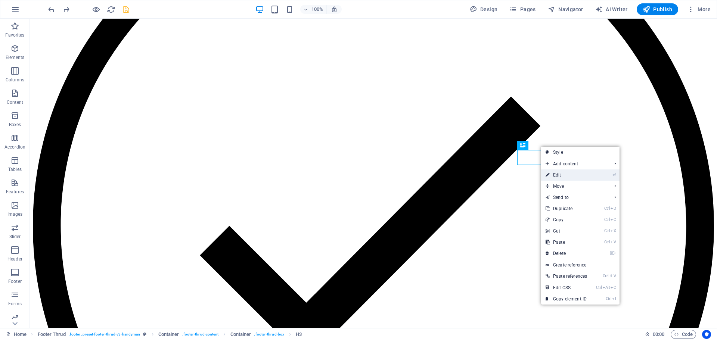
click at [555, 175] on link "⏎ Edit" at bounding box center [566, 175] width 50 height 11
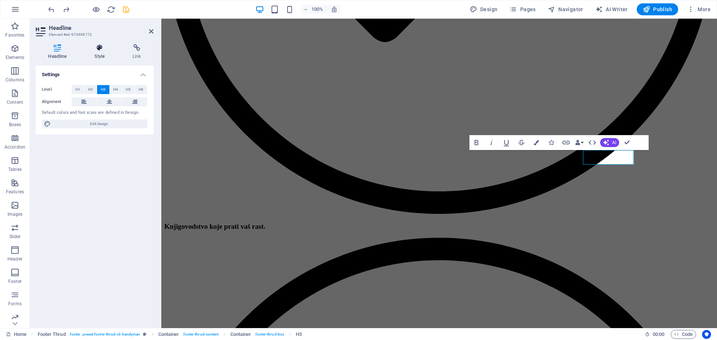
click at [96, 52] on h4 "Style" at bounding box center [101, 52] width 38 height 16
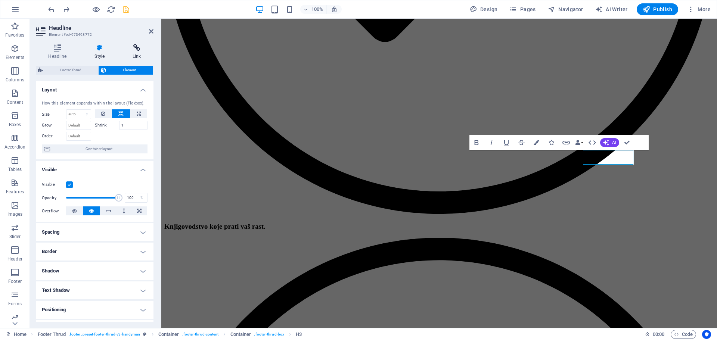
click at [139, 52] on h4 "Link" at bounding box center [136, 52] width 33 height 16
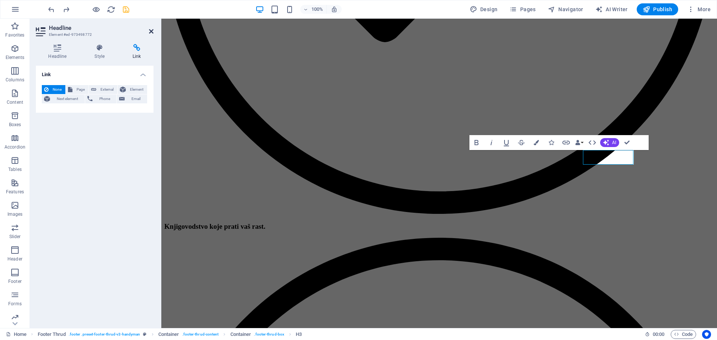
click at [150, 29] on icon at bounding box center [151, 31] width 4 height 6
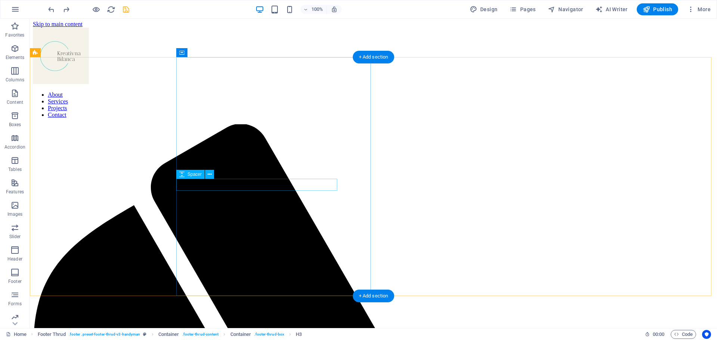
scroll to position [0, 0]
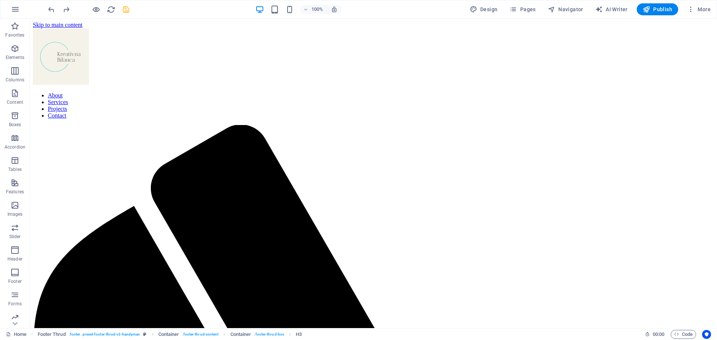
click at [269, 7] on div "100%" at bounding box center [298, 9] width 86 height 12
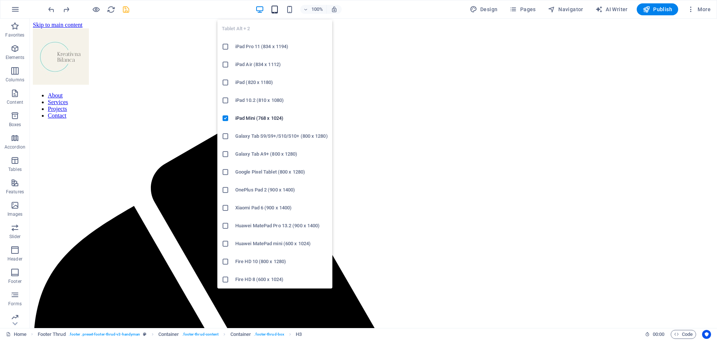
click at [276, 7] on icon "button" at bounding box center [274, 9] width 9 height 9
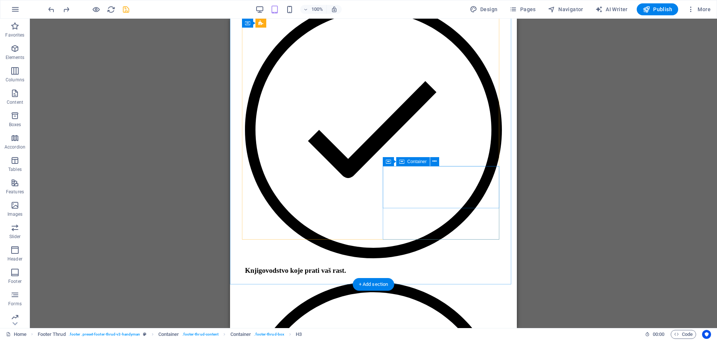
scroll to position [1531, 0]
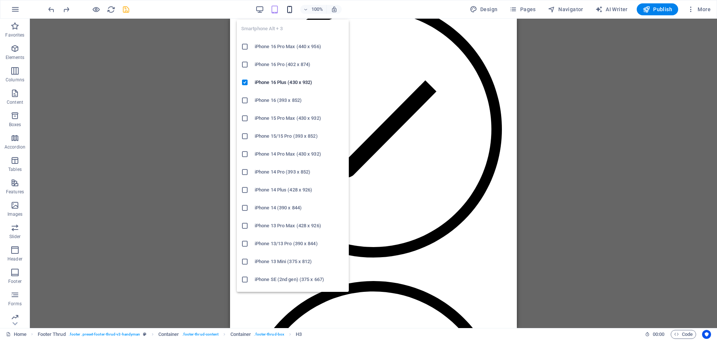
click at [292, 10] on icon "button" at bounding box center [289, 9] width 9 height 9
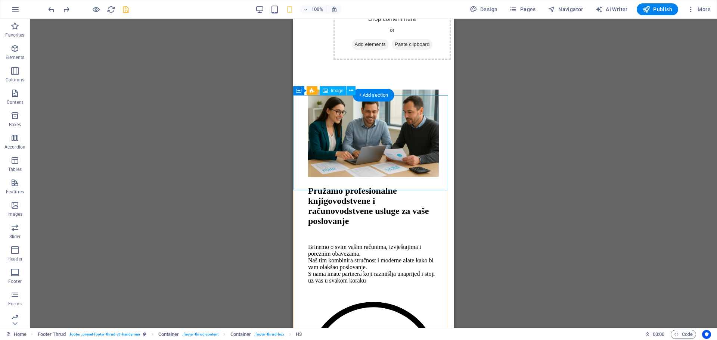
scroll to position [687, 0]
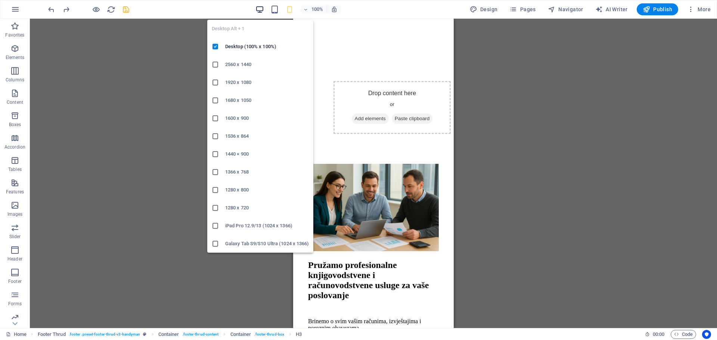
click at [260, 10] on icon "button" at bounding box center [259, 9] width 9 height 9
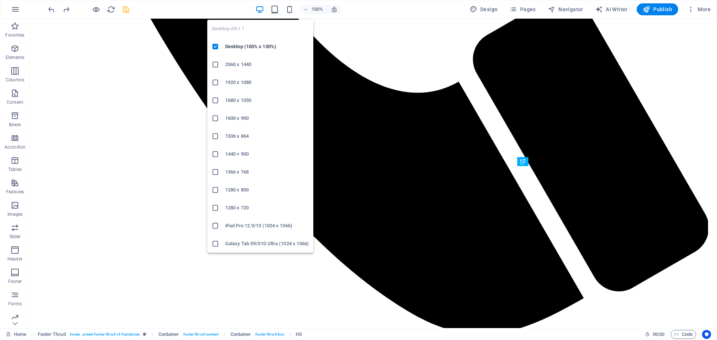
scroll to position [2328, 0]
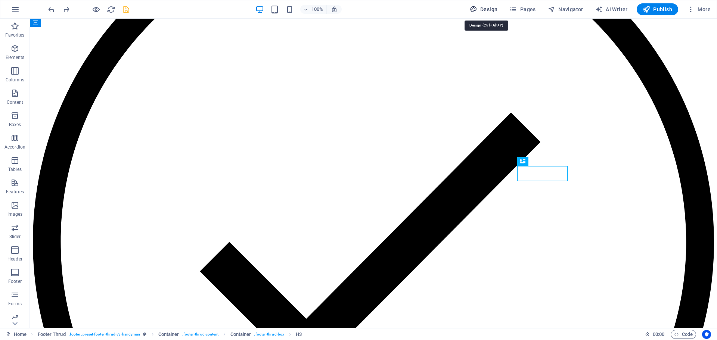
click at [487, 11] on span "Design" at bounding box center [484, 9] width 28 height 7
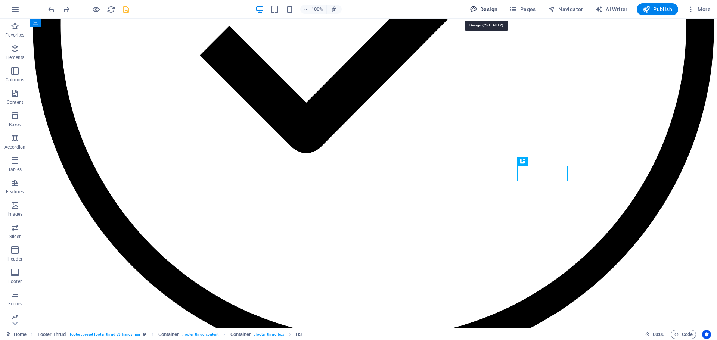
select select "px"
select select "400"
select select "px"
select select "500"
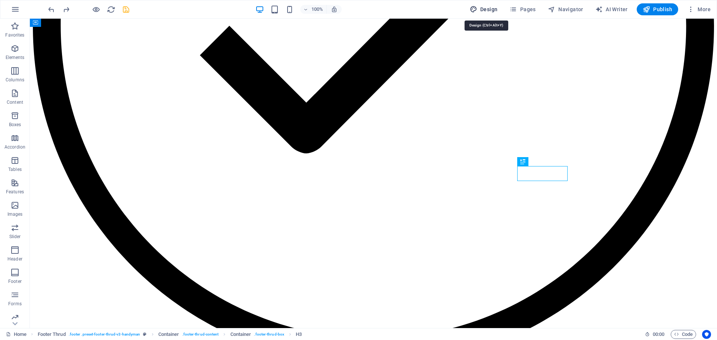
select select "rem"
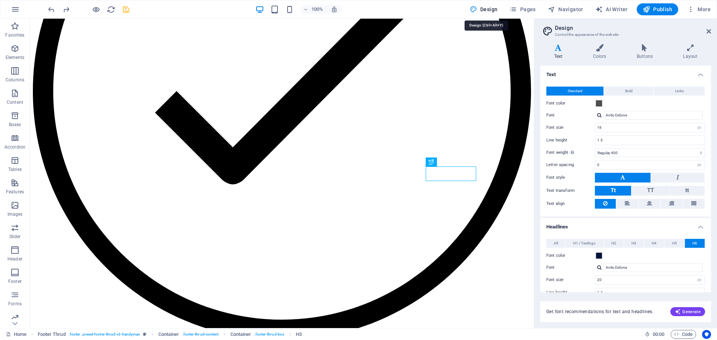
click at [487, 11] on span "Design" at bounding box center [484, 9] width 28 height 7
click at [12, 46] on icon "button" at bounding box center [14, 48] width 9 height 9
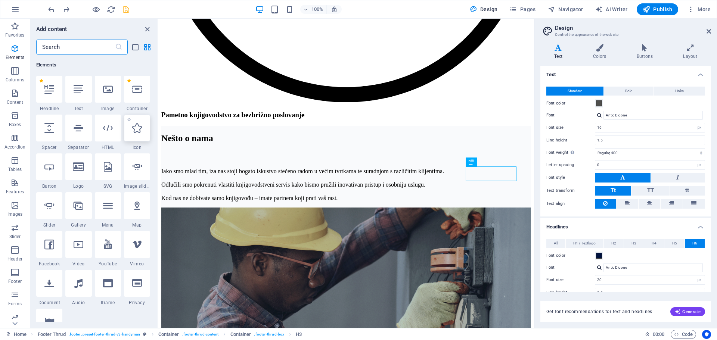
scroll to position [117, 0]
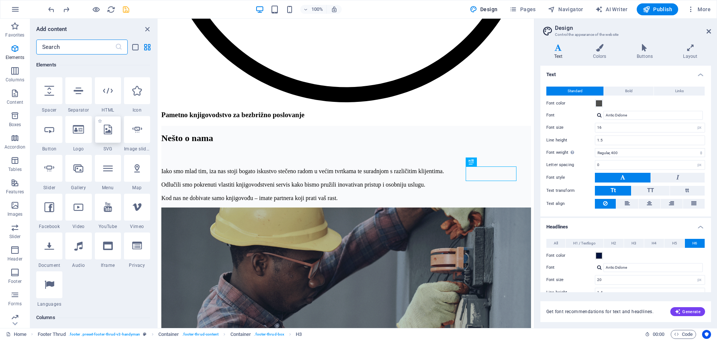
click at [106, 131] on icon at bounding box center [108, 130] width 8 height 10
select select "xMidYMid"
select select "px"
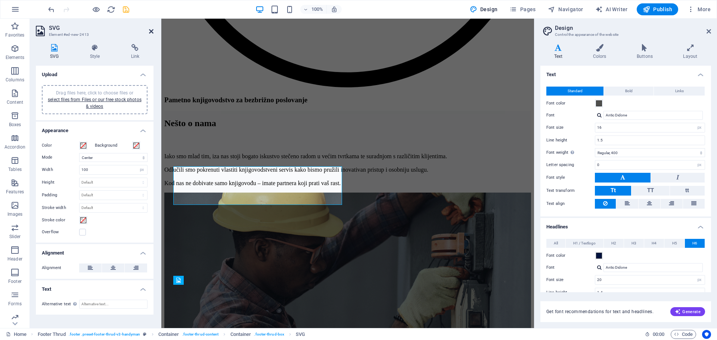
click at [151, 31] on icon at bounding box center [151, 31] width 4 height 6
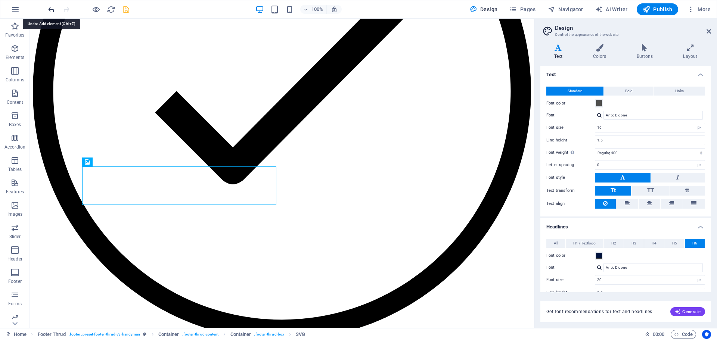
click at [50, 9] on icon "undo" at bounding box center [51, 9] width 9 height 9
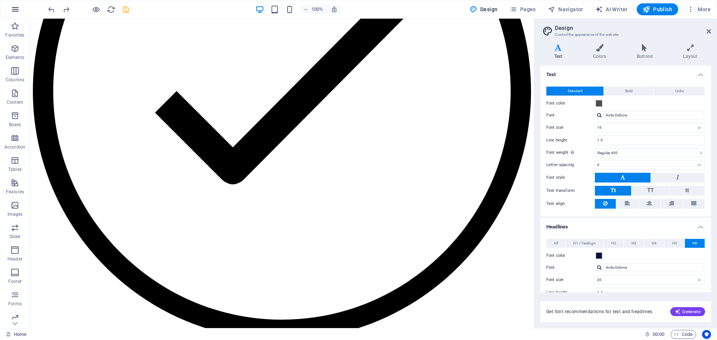
click at [14, 10] on icon "button" at bounding box center [15, 9] width 9 height 9
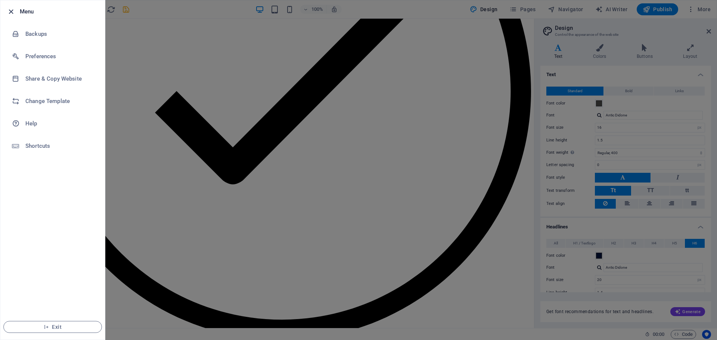
click at [11, 11] on icon "button" at bounding box center [11, 11] width 9 height 9
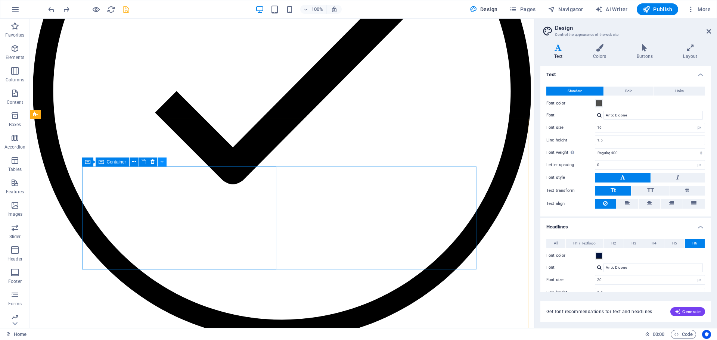
scroll to position [2561, 0]
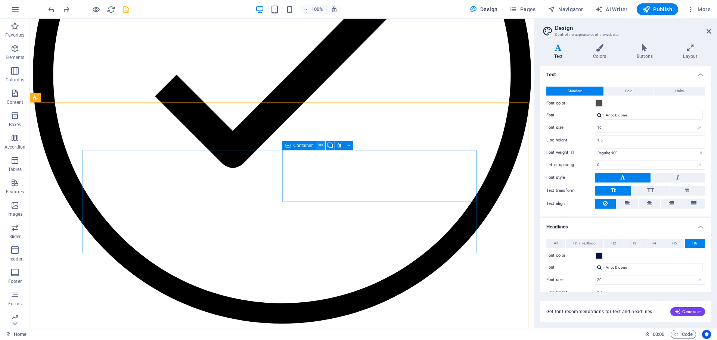
click at [322, 147] on icon at bounding box center [321, 146] width 4 height 8
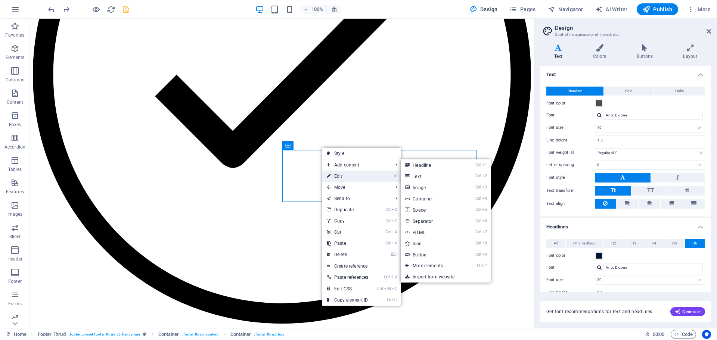
click at [343, 178] on link "⏎ Edit" at bounding box center [347, 176] width 50 height 11
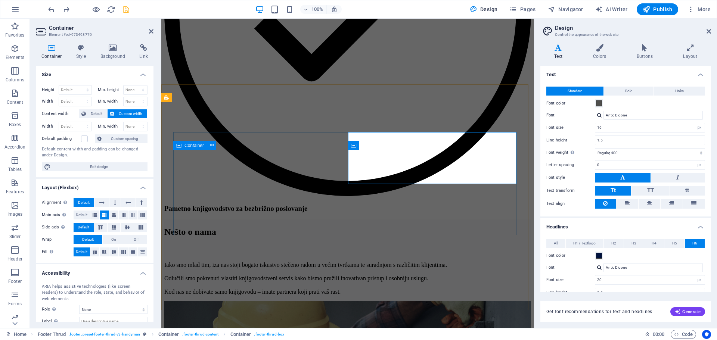
scroll to position [2686, 0]
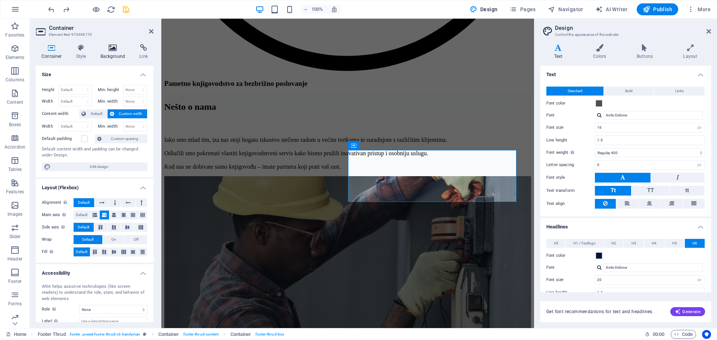
click at [115, 49] on icon at bounding box center [113, 47] width 36 height 7
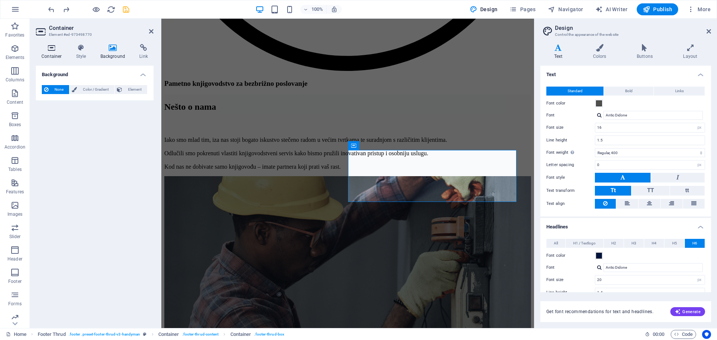
click at [48, 54] on h4 "Container" at bounding box center [53, 52] width 35 height 16
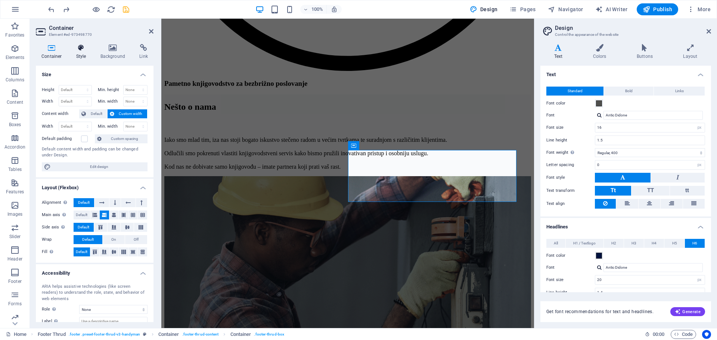
click at [80, 51] on icon at bounding box center [81, 47] width 21 height 7
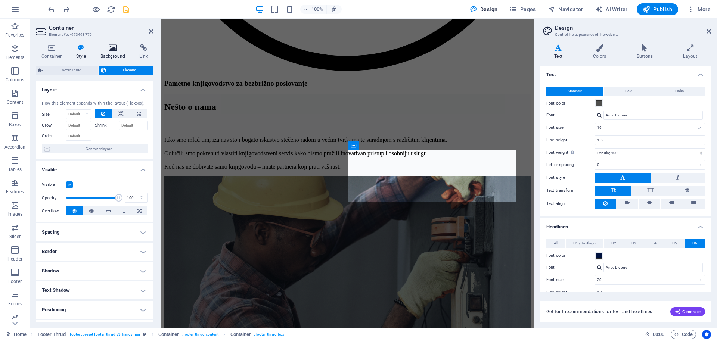
click at [116, 52] on h4 "Background" at bounding box center [114, 52] width 39 height 16
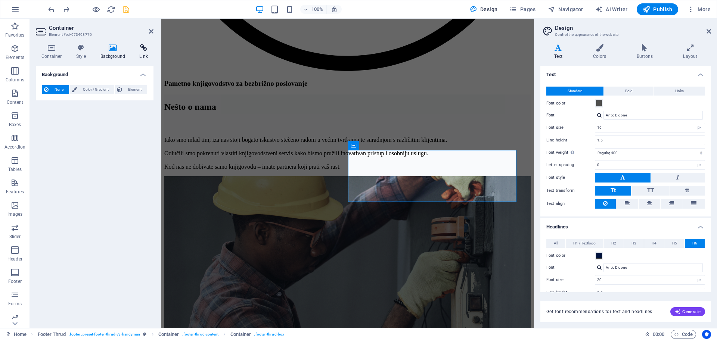
click at [145, 52] on h4 "Link" at bounding box center [144, 52] width 20 height 16
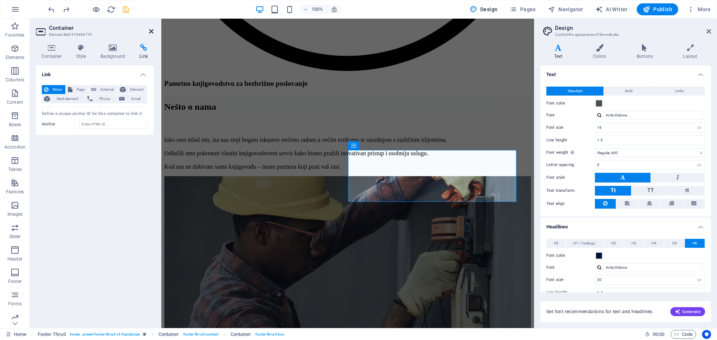
click at [152, 32] on icon at bounding box center [151, 31] width 4 height 6
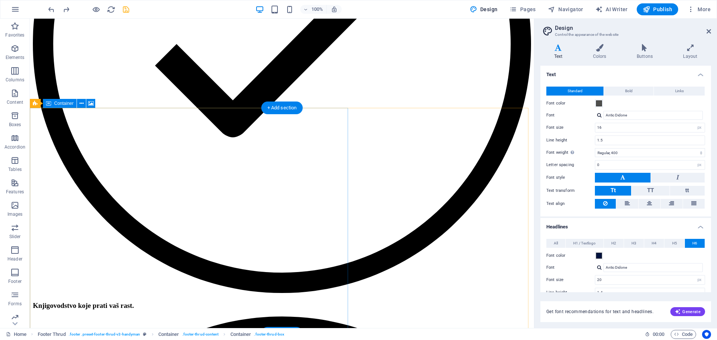
scroll to position [2038, 0]
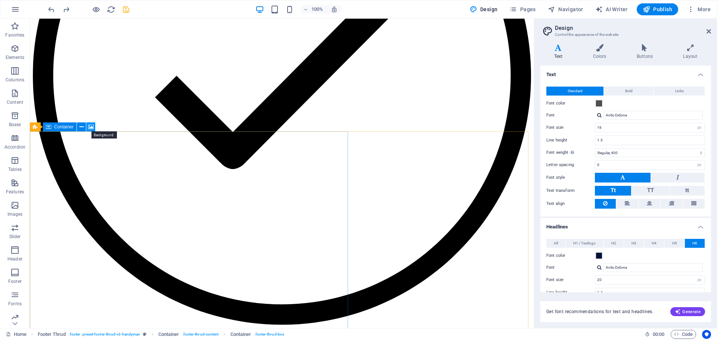
click at [91, 127] on icon at bounding box center [91, 127] width 6 height 8
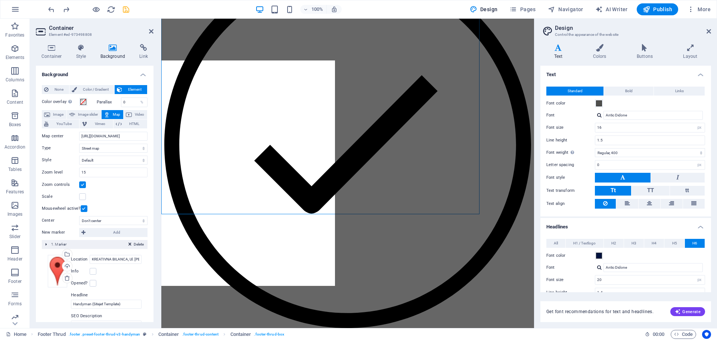
scroll to position [2180, 0]
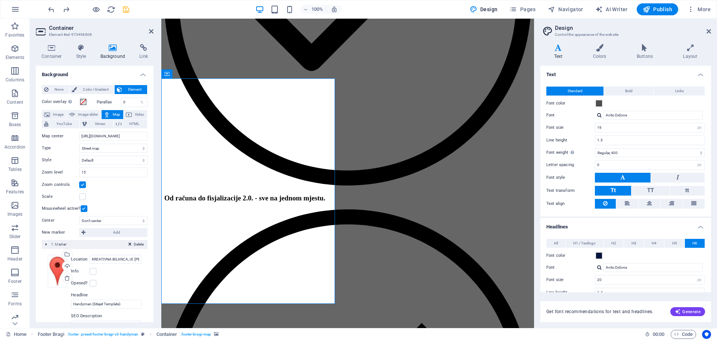
click at [117, 112] on span "Map" at bounding box center [116, 114] width 9 height 9
click at [112, 114] on span "Map" at bounding box center [116, 114] width 9 height 9
click at [114, 115] on span "Map" at bounding box center [116, 114] width 9 height 9
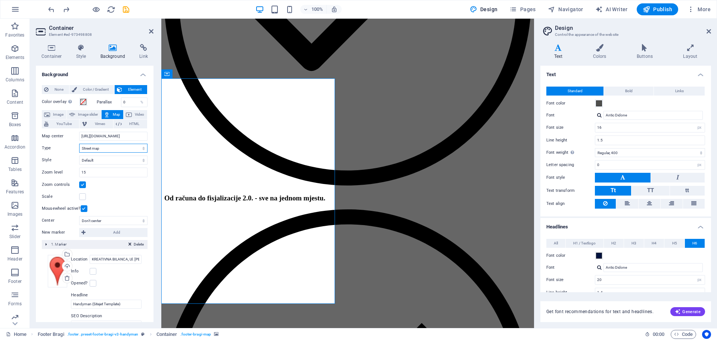
click at [143, 150] on select "Street map Satellite view Satellite view with streets Terrain map" at bounding box center [113, 148] width 68 height 9
click at [79, 144] on select "Street map Satellite view Satellite view with streets Terrain map" at bounding box center [113, 148] width 68 height 9
click at [143, 161] on select "Default Colorize Pale Dawn Subtle Grayscale Shades of Grey Apple Maps Blue Wate…" at bounding box center [113, 160] width 68 height 9
click at [79, 156] on select "Default Colorize Pale Dawn Subtle Grayscale Shades of Grey Apple Maps Blue Wate…" at bounding box center [113, 160] width 68 height 9
click at [131, 192] on div "Scale" at bounding box center [95, 196] width 106 height 9
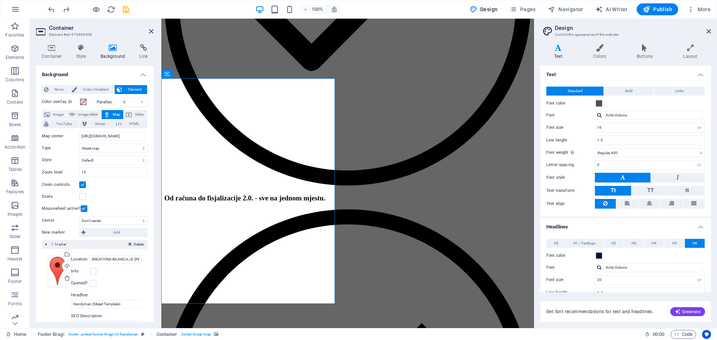
click at [82, 186] on label at bounding box center [82, 185] width 7 height 7
click at [0, 0] on input "Zoom controls" at bounding box center [0, 0] width 0 height 0
click at [82, 186] on label at bounding box center [82, 185] width 7 height 7
click at [0, 0] on input "Zoom controls" at bounding box center [0, 0] width 0 height 0
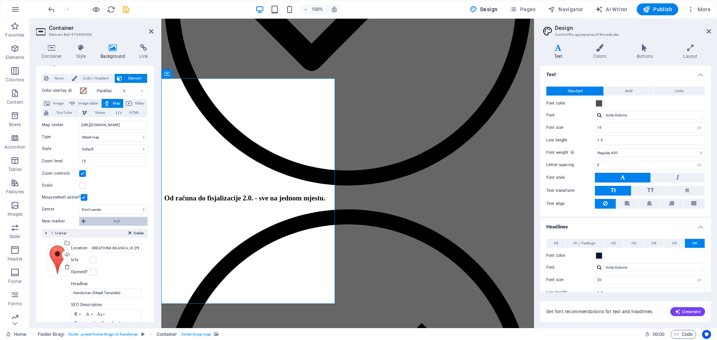
scroll to position [0, 0]
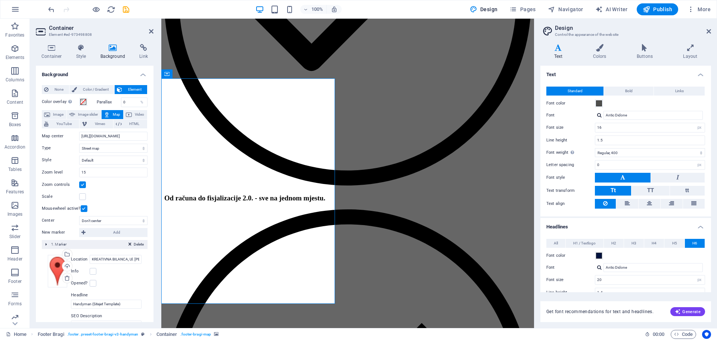
click at [112, 115] on span "Map" at bounding box center [116, 114] width 9 height 9
click at [112, 114] on span "Map" at bounding box center [116, 114] width 9 height 9
click at [138, 139] on input "https://maps.app.goo.gl/yv28KgXHNT8Emnb18" at bounding box center [113, 136] width 68 height 9
click at [151, 32] on icon at bounding box center [151, 31] width 4 height 6
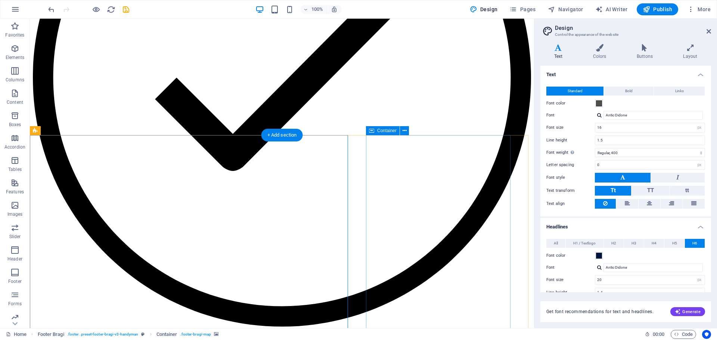
scroll to position [2034, 0]
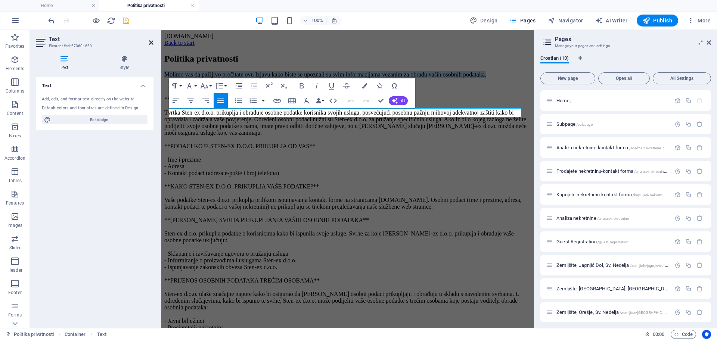
scroll to position [44, 0]
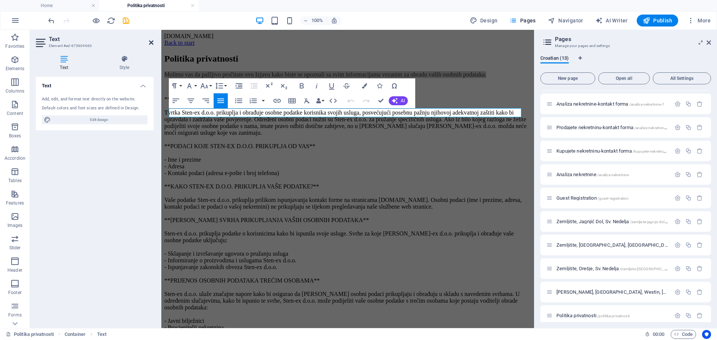
click at [152, 44] on icon at bounding box center [151, 43] width 4 height 6
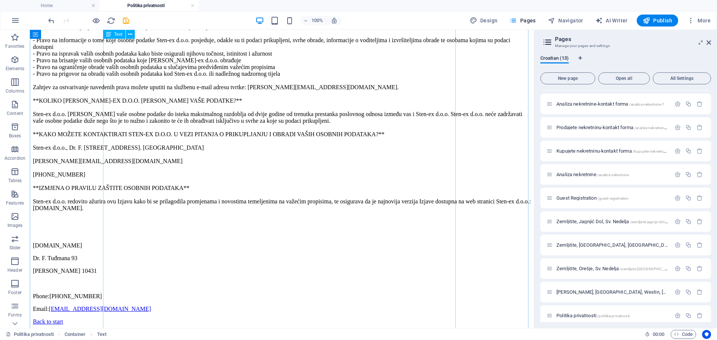
scroll to position [546, 0]
click at [47, 4] on h4 "Home" at bounding box center [49, 5] width 99 height 8
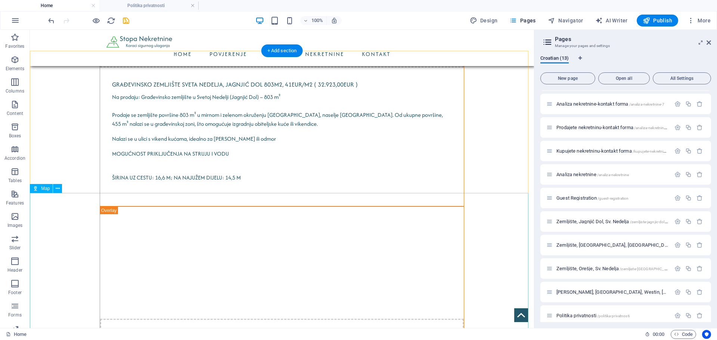
scroll to position [3271, 0]
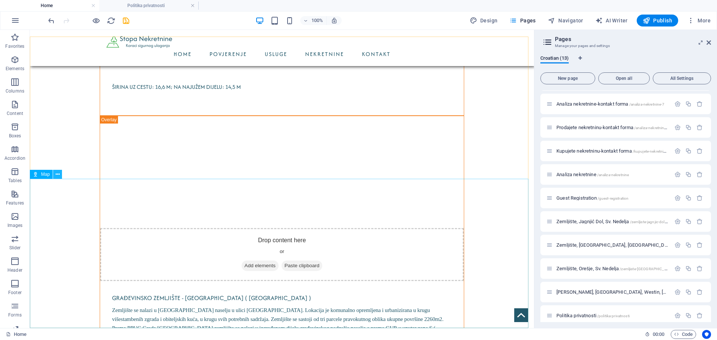
click at [58, 173] on icon at bounding box center [58, 175] width 4 height 8
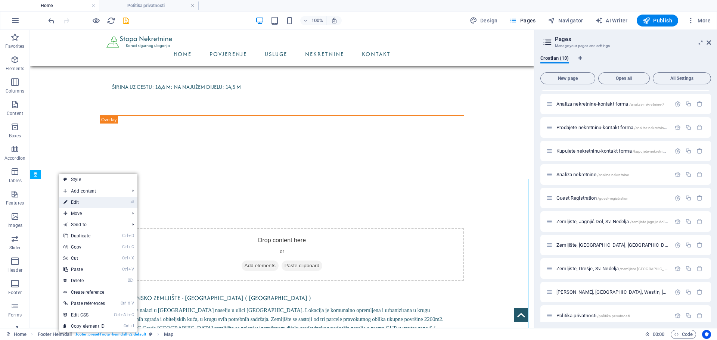
click at [79, 204] on link "⏎ Edit" at bounding box center [84, 202] width 50 height 11
select select "1"
select select "px"
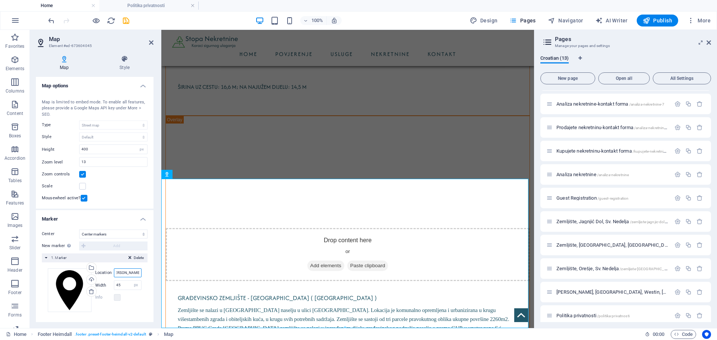
scroll to position [0, 0]
drag, startPoint x: 114, startPoint y: 273, endPoint x: 97, endPoint y: 276, distance: 17.8
click at [97, 276] on div "Location Stopa nekretnne" at bounding box center [118, 273] width 46 height 9
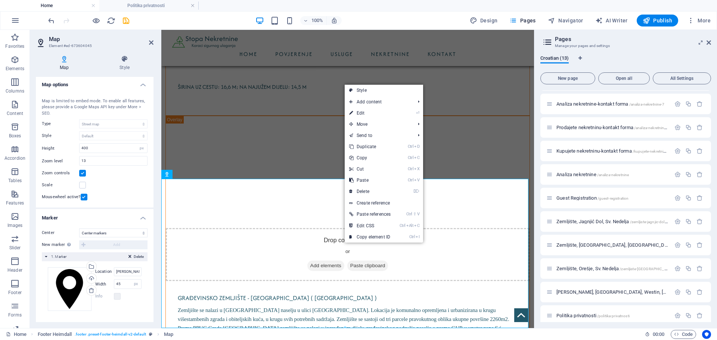
click at [114, 186] on div "Scale" at bounding box center [95, 185] width 106 height 9
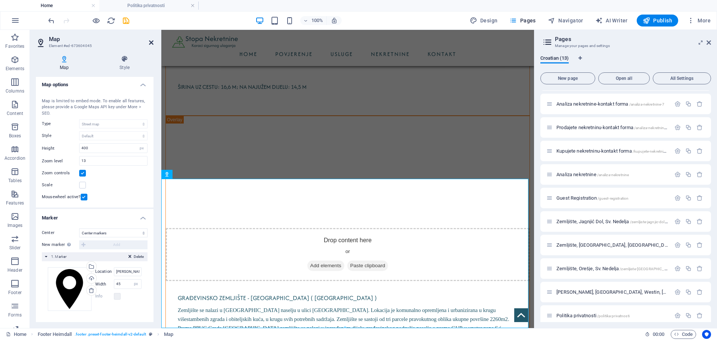
click at [152, 45] on icon at bounding box center [151, 43] width 4 height 6
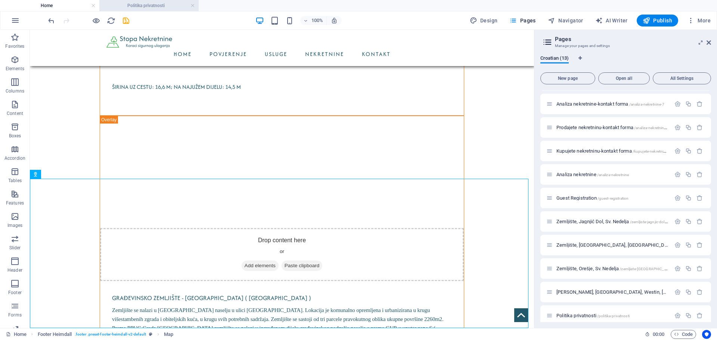
click at [148, 5] on h4 "Politika privatnosti" at bounding box center [148, 5] width 99 height 8
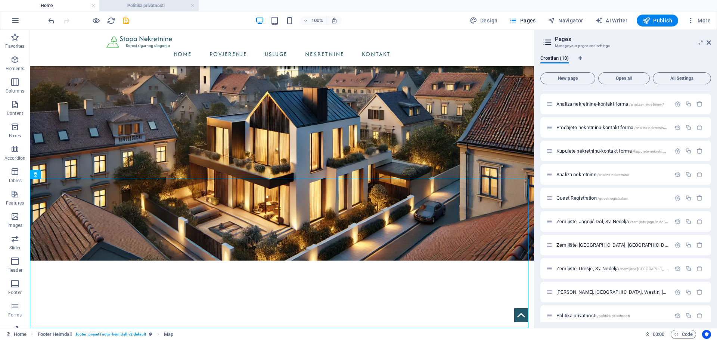
scroll to position [546, 0]
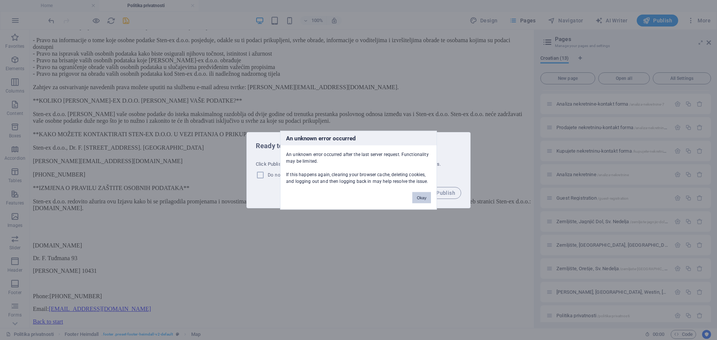
click at [428, 199] on button "Okay" at bounding box center [421, 197] width 19 height 11
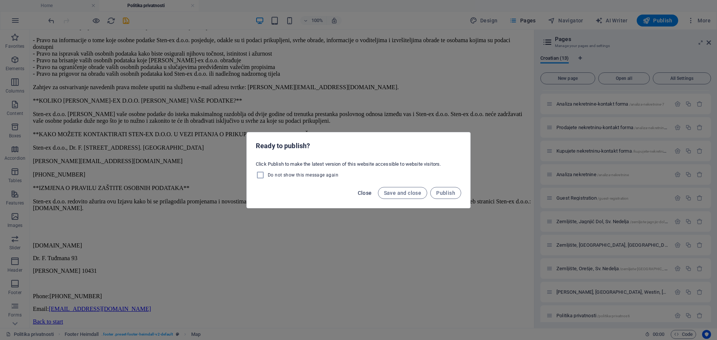
click at [363, 192] on span "Close" at bounding box center [365, 193] width 14 height 6
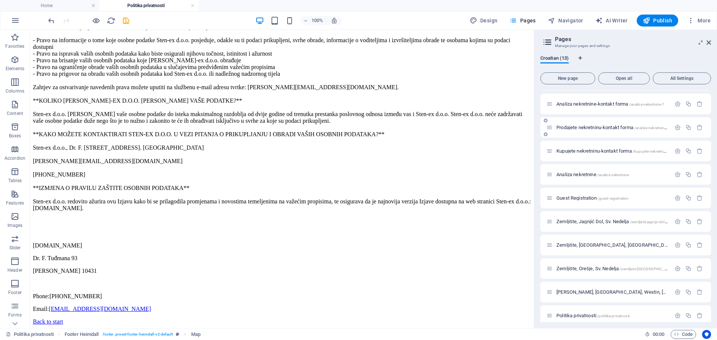
click at [589, 127] on span "Prodajete nekretninu-kontakt forma /analiza-nekretnine-kontakt-forma" at bounding box center [623, 128] width 134 height 6
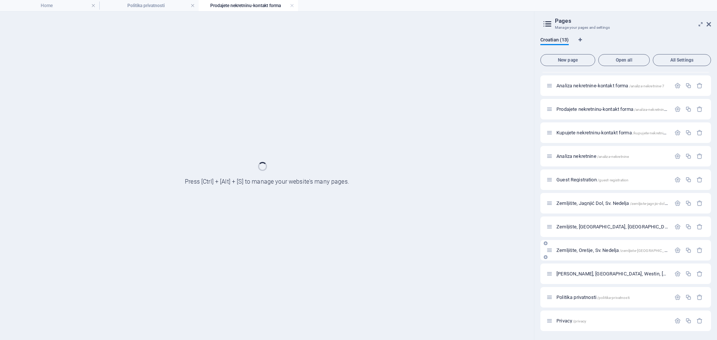
click at [605, 249] on span "Zemljište, Orešje, Sv. Nedelja /zemljiste-vukovar-borovo-naselje-12" at bounding box center [644, 251] width 177 height 6
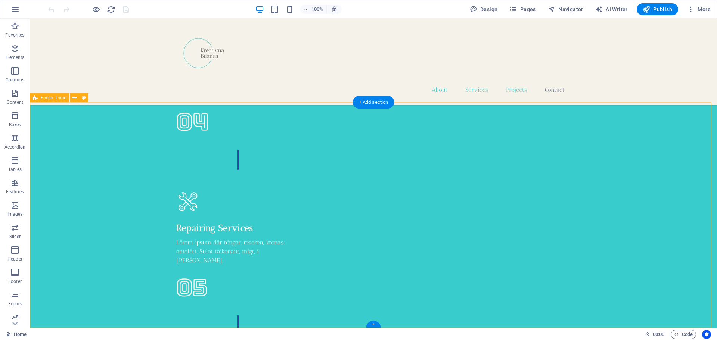
scroll to position [2344, 0]
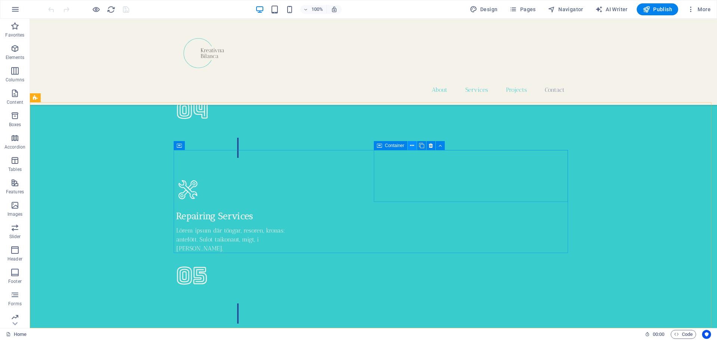
click at [411, 147] on icon at bounding box center [412, 146] width 4 height 8
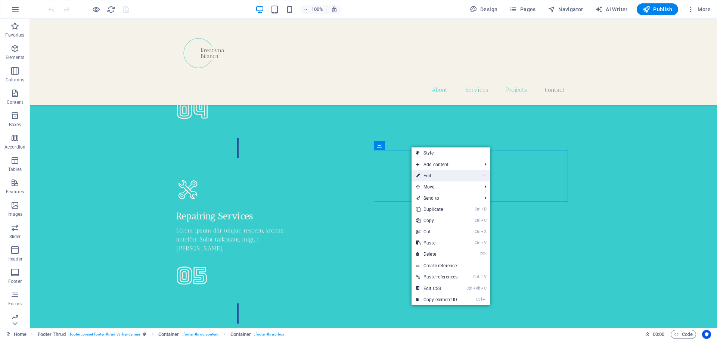
click at [436, 176] on link "⏎ Edit" at bounding box center [437, 175] width 50 height 11
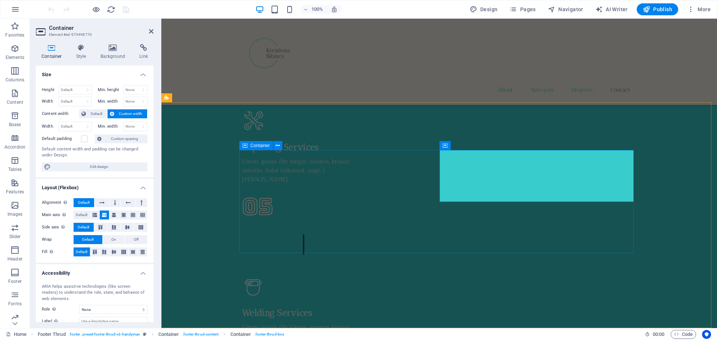
scroll to position [2303, 0]
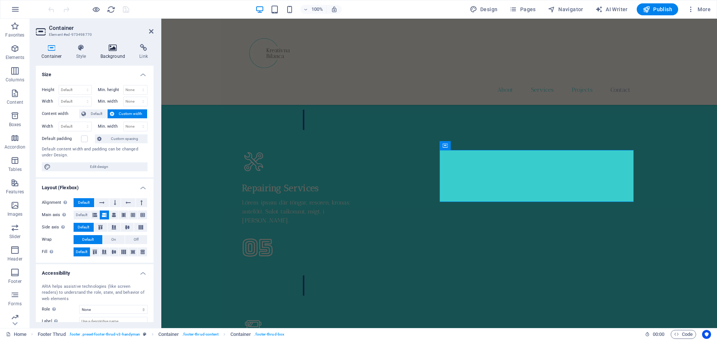
click at [108, 54] on h4 "Background" at bounding box center [114, 52] width 39 height 16
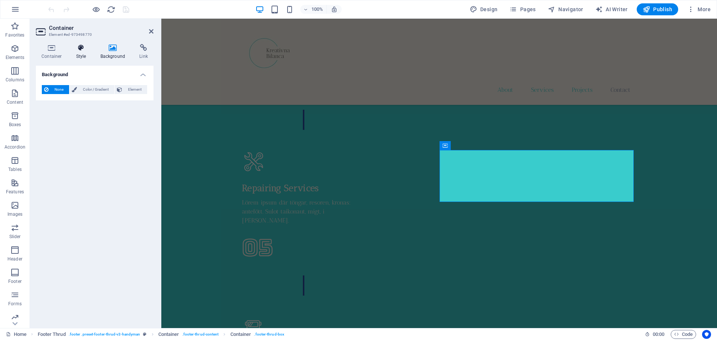
click at [71, 48] on icon at bounding box center [81, 47] width 21 height 7
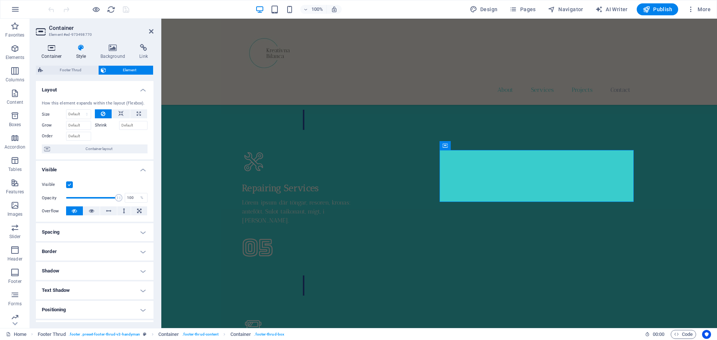
click at [51, 51] on icon at bounding box center [52, 47] width 32 height 7
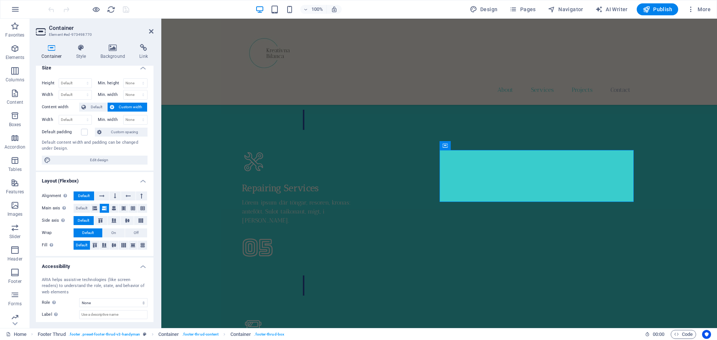
scroll to position [0, 0]
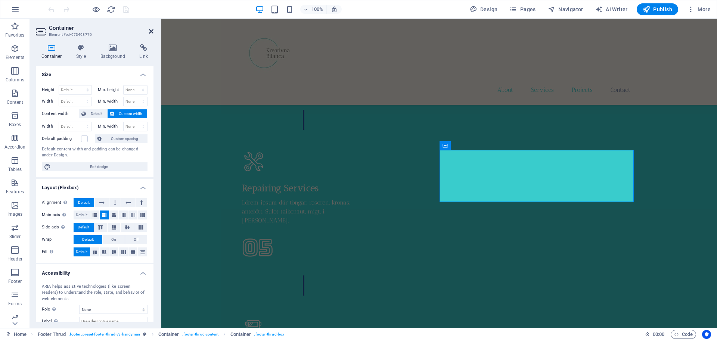
click at [152, 31] on icon at bounding box center [151, 31] width 4 height 6
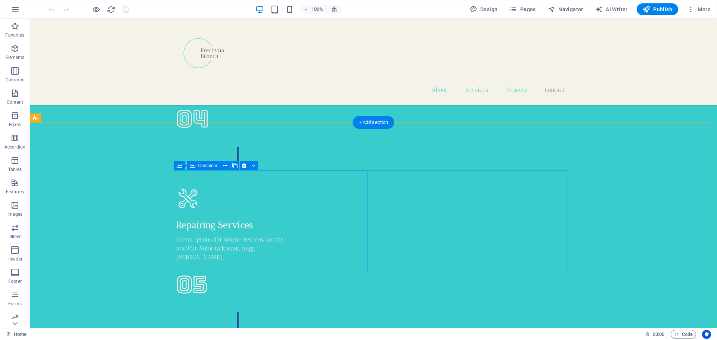
scroll to position [2344, 0]
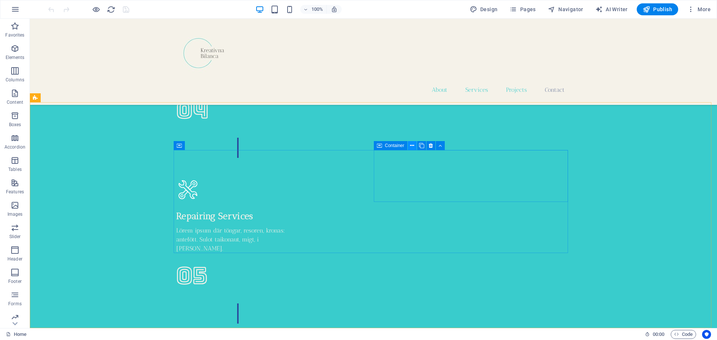
click at [413, 146] on icon at bounding box center [412, 146] width 4 height 8
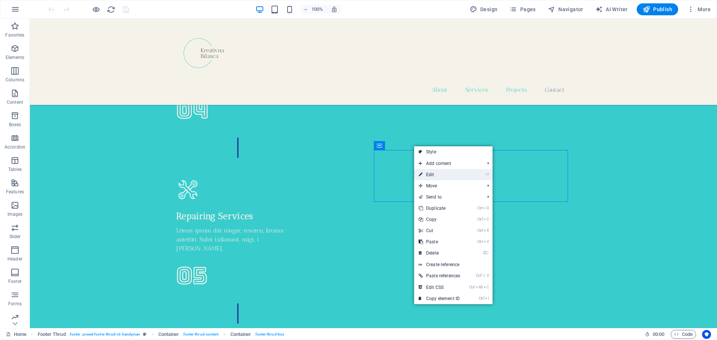
click at [425, 175] on link "⏎ Edit" at bounding box center [439, 174] width 50 height 11
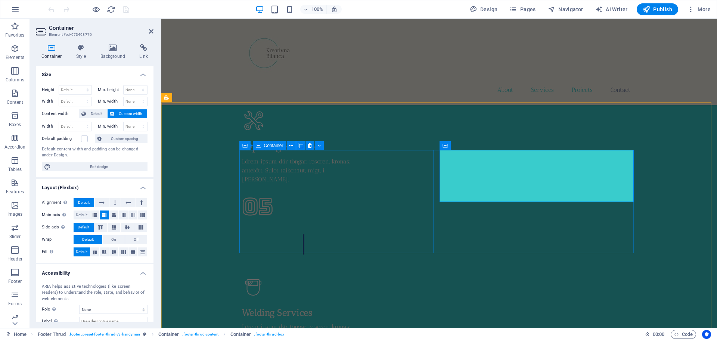
scroll to position [2303, 0]
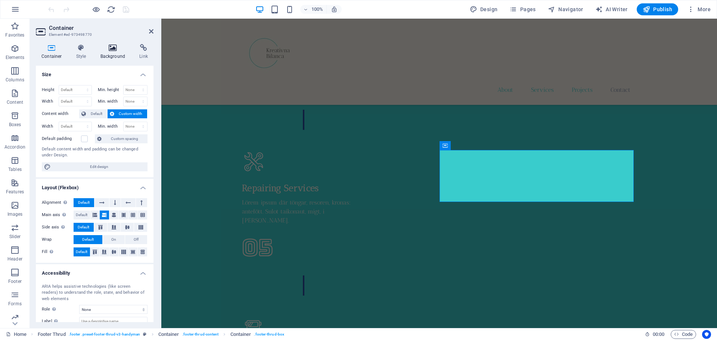
click at [107, 51] on icon at bounding box center [113, 47] width 36 height 7
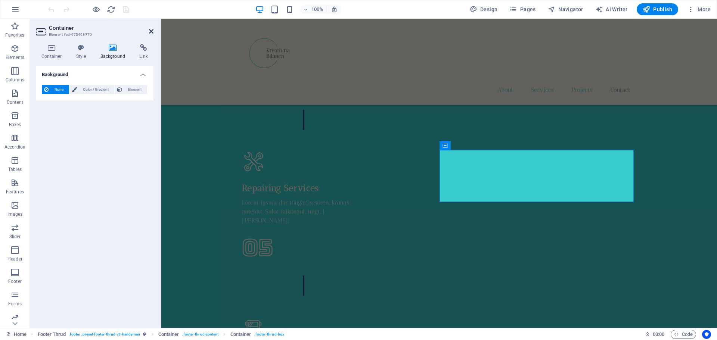
click at [151, 32] on icon at bounding box center [151, 31] width 4 height 6
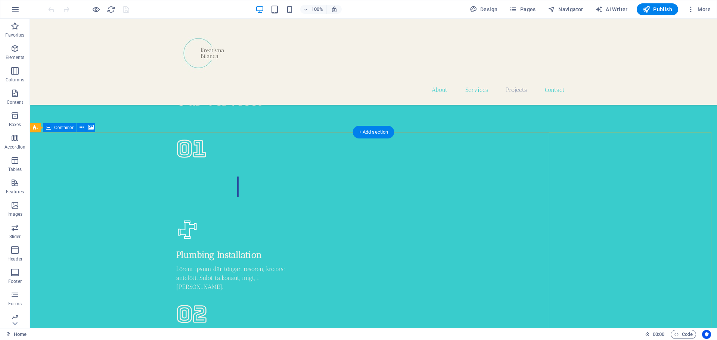
scroll to position [1821, 0]
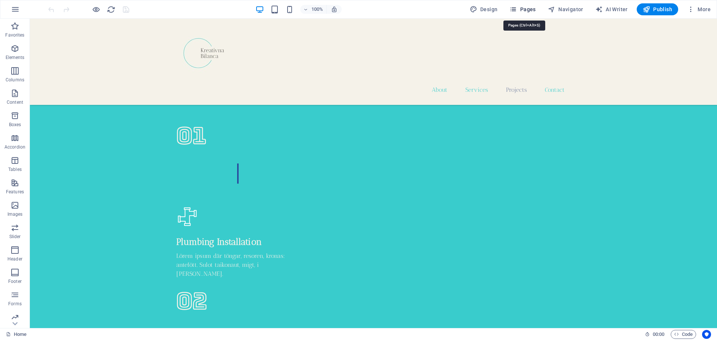
click at [524, 7] on span "Pages" at bounding box center [522, 9] width 26 height 7
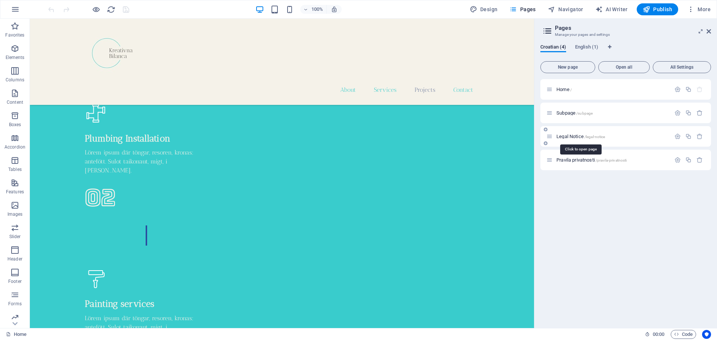
click at [581, 136] on span "Legal Notice /legal-notice" at bounding box center [580, 137] width 49 height 6
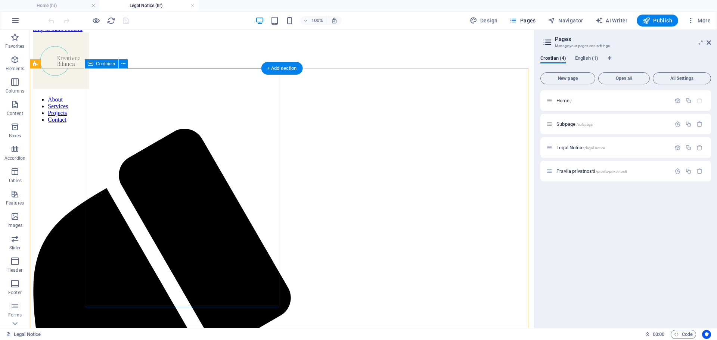
scroll to position [0, 0]
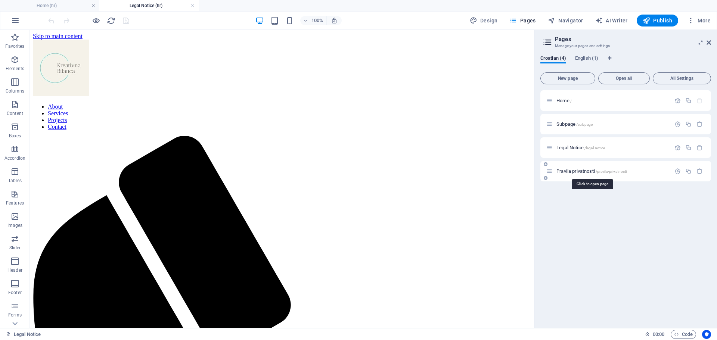
click at [575, 171] on span "Pravila privatnosti /pravila-privatnosti" at bounding box center [591, 171] width 70 height 6
click at [568, 123] on span "Subpage /subpage" at bounding box center [574, 124] width 36 height 6
click at [563, 102] on span "Home /" at bounding box center [563, 101] width 15 height 6
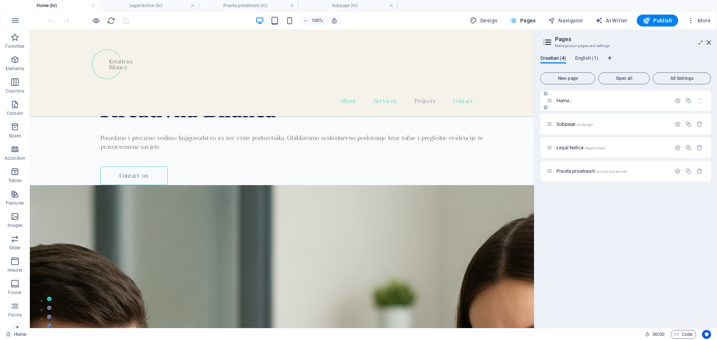
scroll to position [1419, 0]
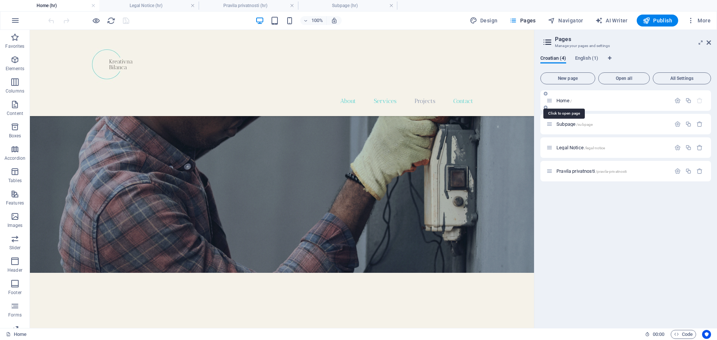
click at [564, 99] on span "Home /" at bounding box center [563, 101] width 15 height 6
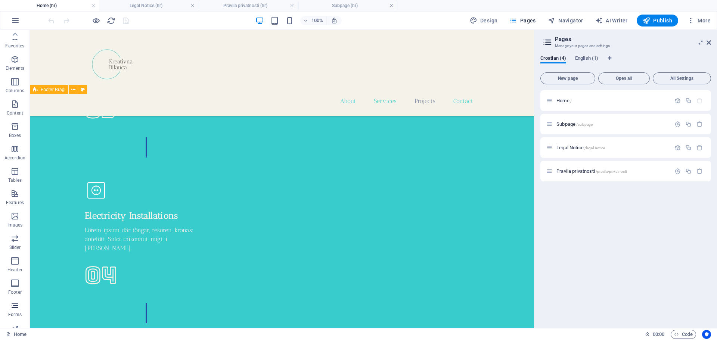
scroll to position [0, 0]
click at [710, 43] on icon at bounding box center [709, 43] width 4 height 6
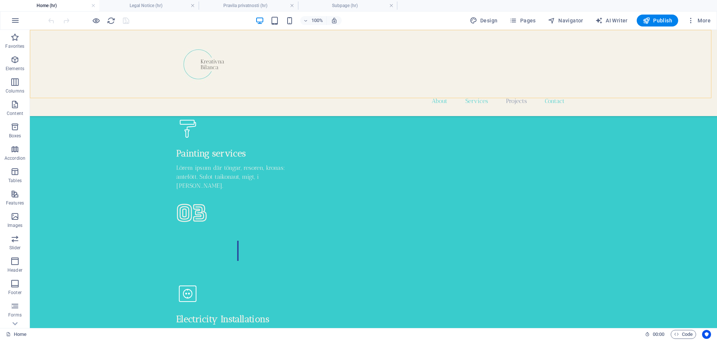
scroll to position [1870, 0]
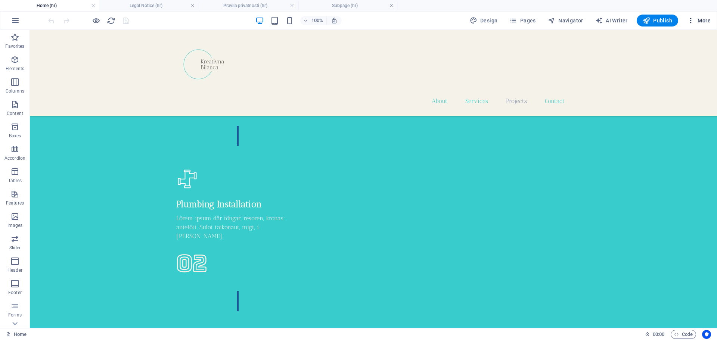
click at [700, 21] on span "More" at bounding box center [699, 20] width 24 height 7
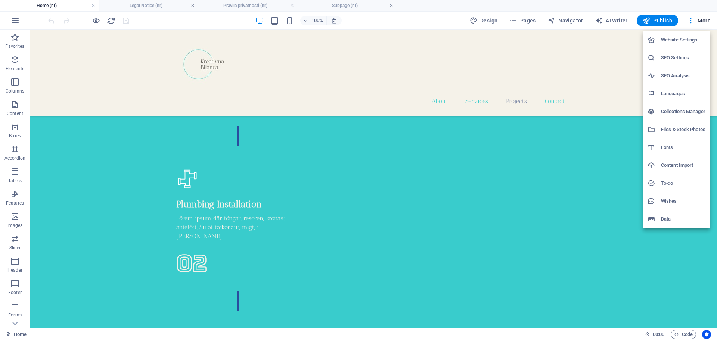
click at [670, 223] on h6 "Data" at bounding box center [683, 219] width 44 height 9
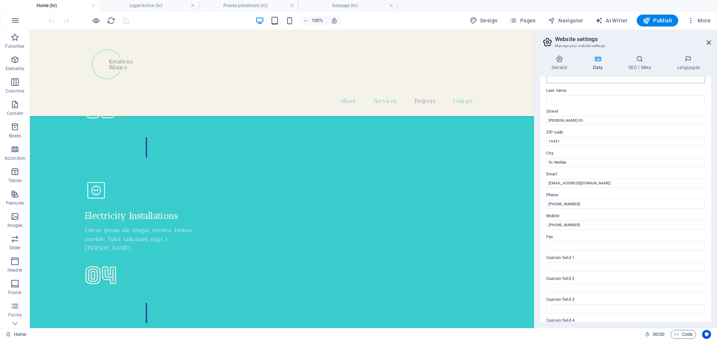
scroll to position [39, 0]
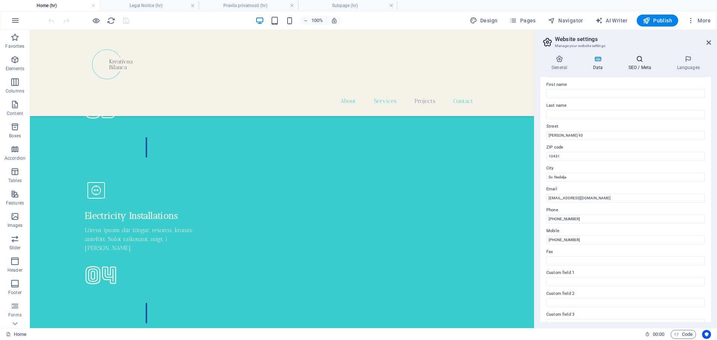
click at [642, 61] on icon at bounding box center [640, 58] width 46 height 7
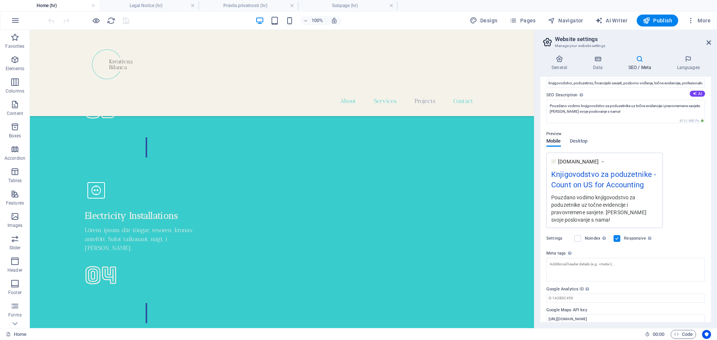
scroll to position [62, 0]
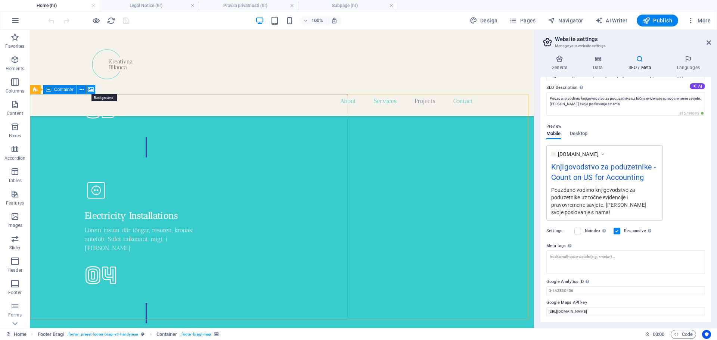
click at [91, 90] on icon at bounding box center [91, 90] width 6 height 8
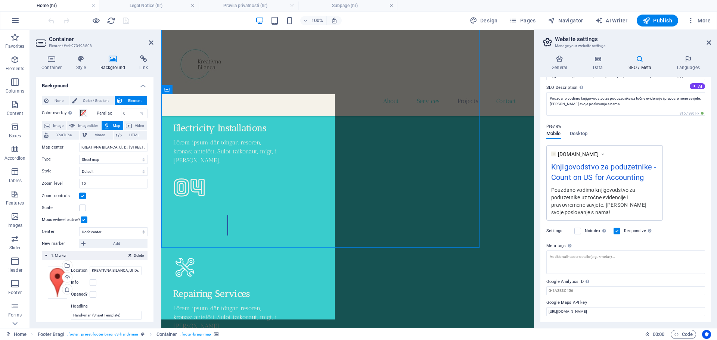
scroll to position [2158, 0]
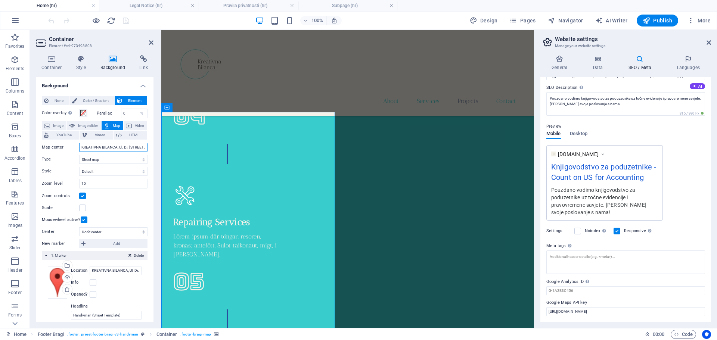
click at [81, 146] on input "KREATIVNA BILANCA, Ul. Dr. Franje Tuđmana 93, 10431, Sveta Nedelja" at bounding box center [113, 147] width 68 height 9
paste input "https://maps.app.goo.gl/yv28KgXHNT8Emnb18"
type input "https://maps.app.goo.gl/yv28KgXHNT8Emnb18"
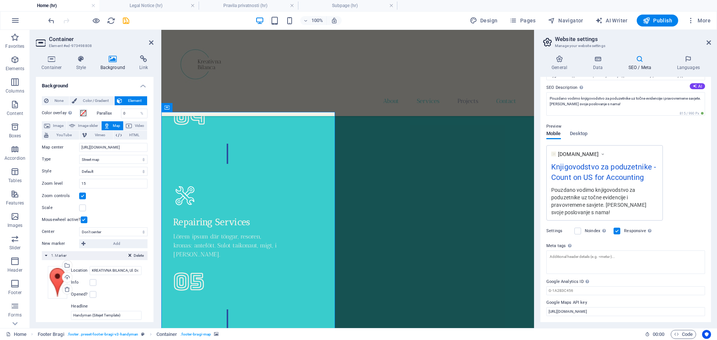
click at [131, 204] on div "Scale" at bounding box center [95, 208] width 106 height 9
click at [142, 233] on select "Don't center Center markers Center and zoom markers" at bounding box center [113, 231] width 68 height 9
select select "1"
click at [79, 227] on select "Don't center Center markers Center and zoom markers" at bounding box center [113, 231] width 68 height 9
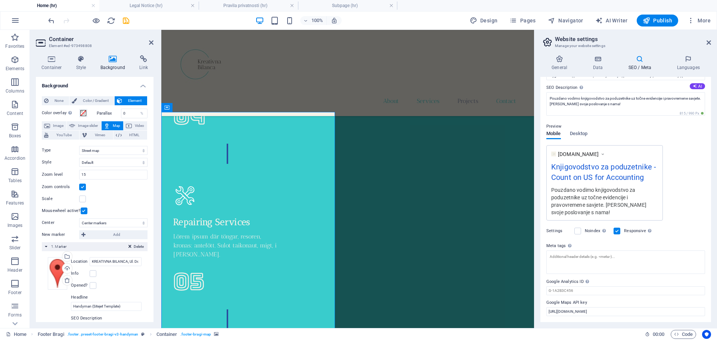
click at [131, 199] on div "Scale" at bounding box center [95, 199] width 106 height 9
drag, startPoint x: 92, startPoint y: 262, endPoint x: 154, endPoint y: 269, distance: 62.7
click at [154, 269] on div "Container Style Background Link Size Height Default px rem % vh vw Min. height …" at bounding box center [95, 188] width 130 height 279
paste input "https://maps.app.goo.gl/yv28KgXHNT8Emnb18"
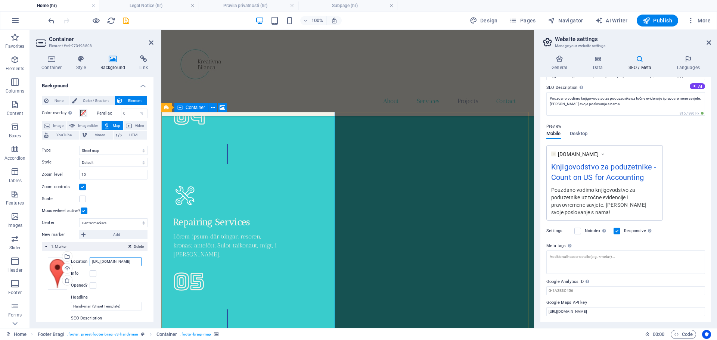
scroll to position [0, 0]
type input "https://maps.app.goo.gl/yv28KgXHNT8Emnb18"
click at [123, 276] on div "Info" at bounding box center [106, 273] width 71 height 9
click at [142, 222] on select "Don't center Center markers Center and zoom markers" at bounding box center [113, 222] width 68 height 9
select select "0"
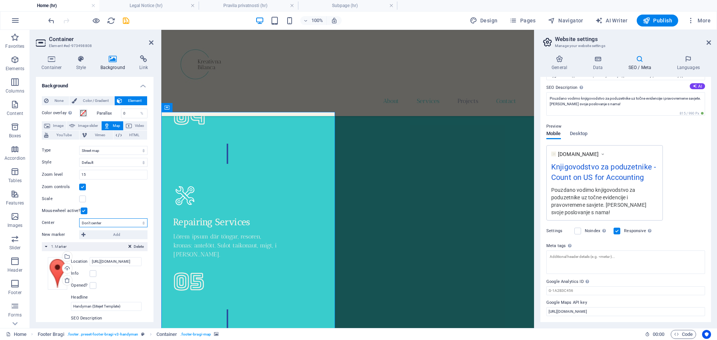
click at [79, 227] on select "Don't center Center markers Center and zoom markers" at bounding box center [113, 222] width 68 height 9
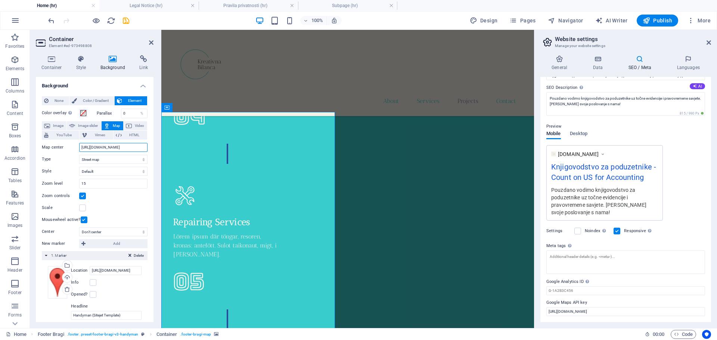
click at [82, 147] on input "https://maps.app.goo.gl/yv28KgXHNT8Emnb18" at bounding box center [113, 147] width 68 height 9
drag, startPoint x: 242, startPoint y: 177, endPoint x: 177, endPoint y: 154, distance: 69.0
click at [105, 145] on input "https://maps.app.goo.gl/yv28KgXHNT8Emnb18" at bounding box center [113, 147] width 68 height 9
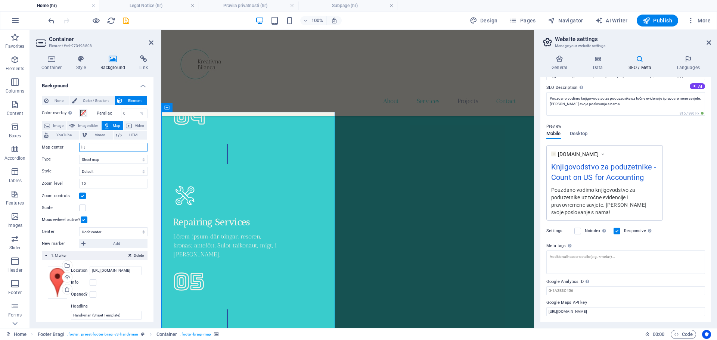
type input "h"
type input "Zagreb"
click at [151, 42] on icon at bounding box center [151, 43] width 4 height 6
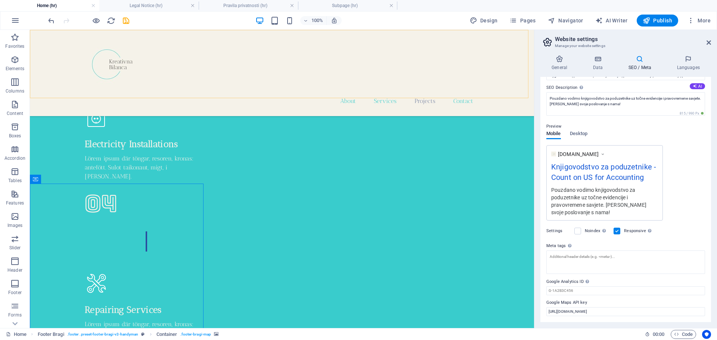
scroll to position [2086, 0]
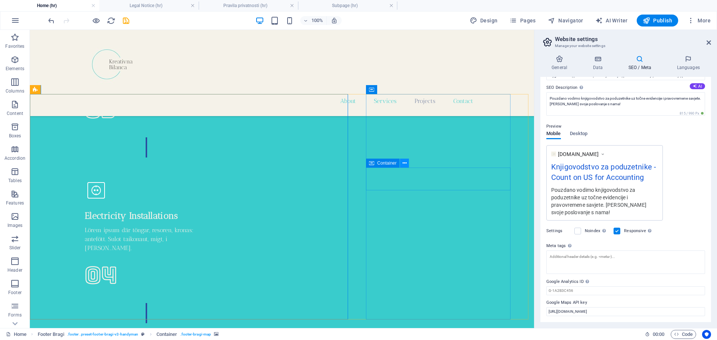
click at [406, 162] on icon at bounding box center [405, 163] width 4 height 8
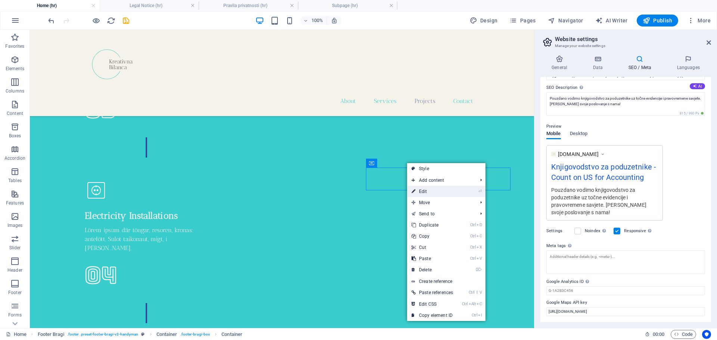
click at [422, 193] on link "⏎ Edit" at bounding box center [432, 191] width 50 height 11
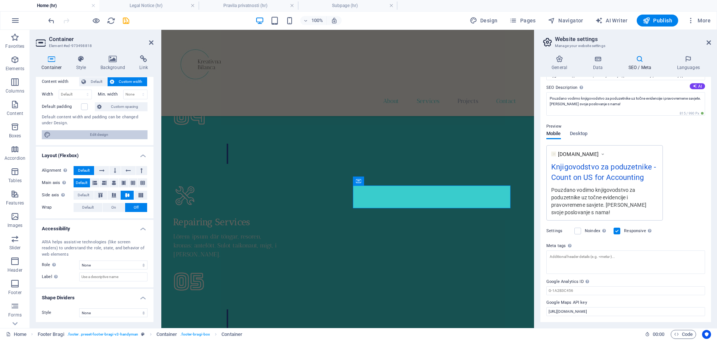
scroll to position [44, 0]
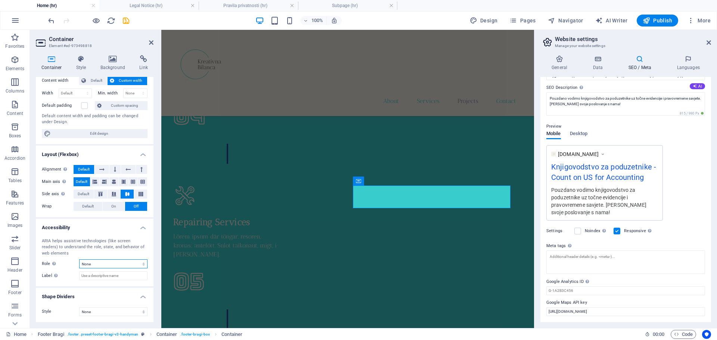
click at [142, 265] on select "None Alert Article Banner Comment Complementary Dialog Footer Header Marquee Pr…" at bounding box center [113, 264] width 68 height 9
click at [79, 260] on select "None Alert Article Banner Comment Complementary Dialog Footer Header Marquee Pr…" at bounding box center [113, 264] width 68 height 9
click at [141, 263] on select "None Alert Article Banner Comment Complementary Dialog Footer Header Marquee Pr…" at bounding box center [113, 264] width 68 height 9
select select "none"
click at [79, 260] on select "None Alert Article Banner Comment Complementary Dialog Footer Header Marquee Pr…" at bounding box center [113, 264] width 68 height 9
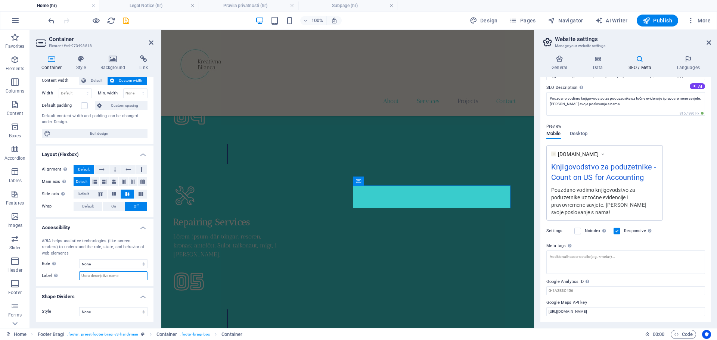
click at [131, 279] on input "Label Use the ARIA label to provide a clear and descriptive name for elements t…" at bounding box center [113, 276] width 68 height 9
click at [70, 279] on label "Label Use the ARIA label to provide a clear and descriptive name for elements t…" at bounding box center [60, 276] width 37 height 9
click at [79, 279] on input "Label Use the ARIA label to provide a clear and descriptive name for elements t…" at bounding box center [113, 276] width 68 height 9
click at [329, 88] on div "About Services Projects Contact Menu" at bounding box center [347, 73] width 373 height 86
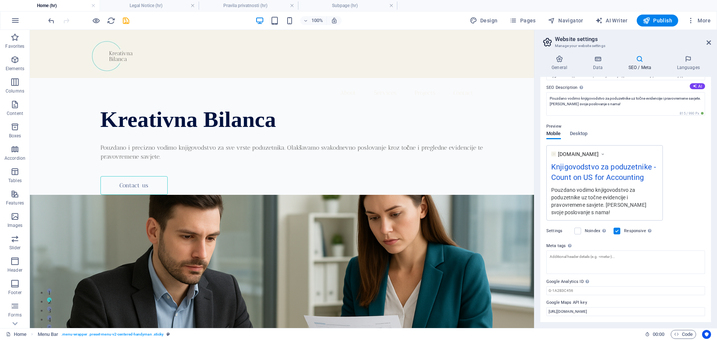
scroll to position [0, 0]
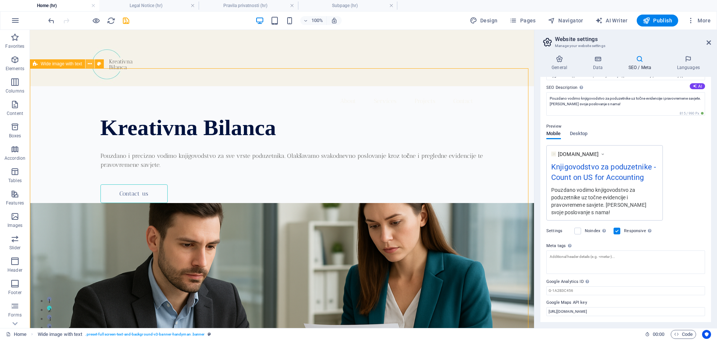
click at [89, 65] on icon at bounding box center [90, 64] width 4 height 8
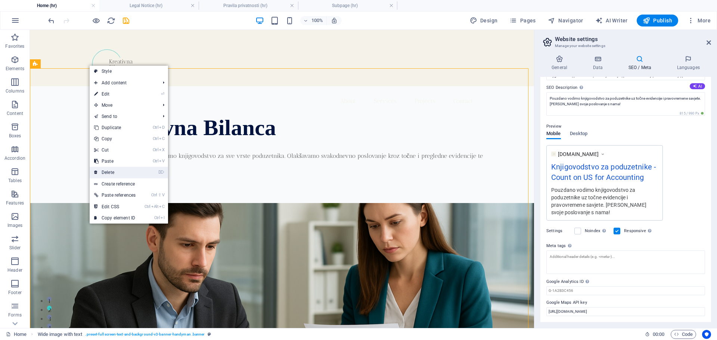
click at [119, 170] on link "⌦ Delete" at bounding box center [115, 172] width 50 height 11
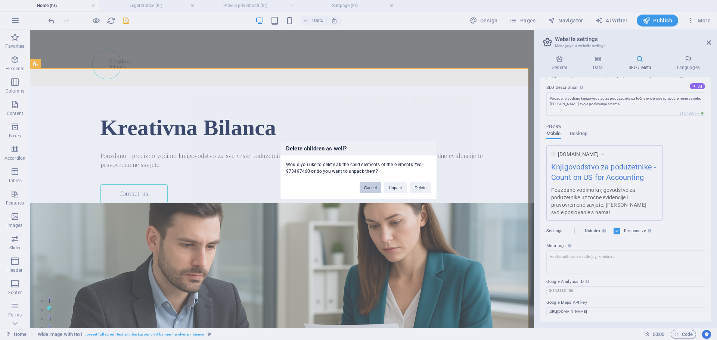
click at [369, 186] on button "Cancel" at bounding box center [371, 187] width 22 height 11
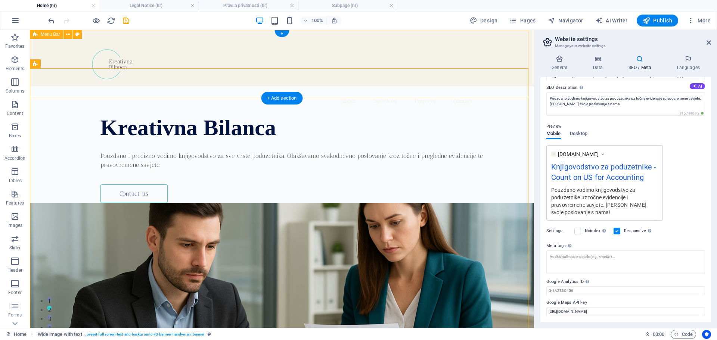
click at [37, 91] on div "About Services Projects Contact Menu" at bounding box center [282, 73] width 504 height 86
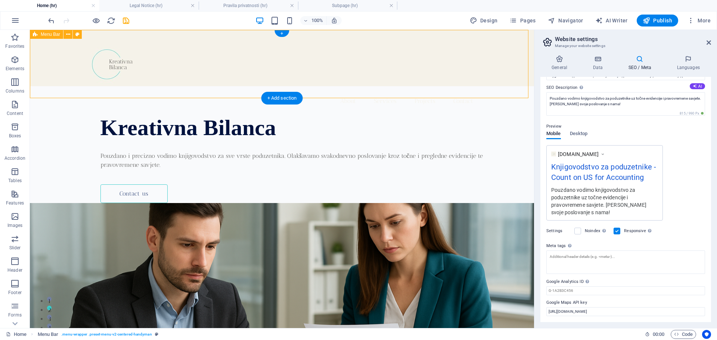
click at [39, 83] on div "About Services Projects Contact Menu" at bounding box center [282, 73] width 504 height 86
click at [44, 75] on div "About Services Projects Contact Menu" at bounding box center [282, 73] width 504 height 86
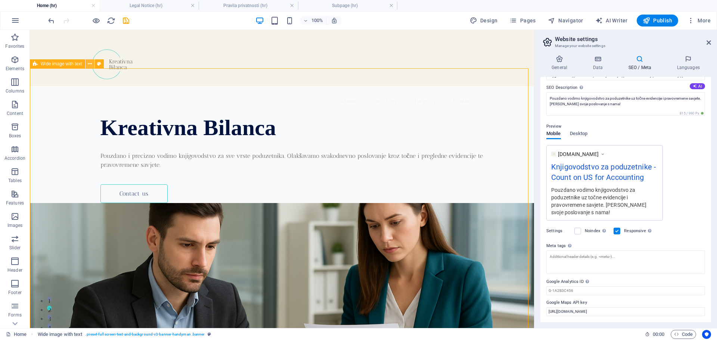
click at [91, 65] on icon at bounding box center [90, 64] width 4 height 8
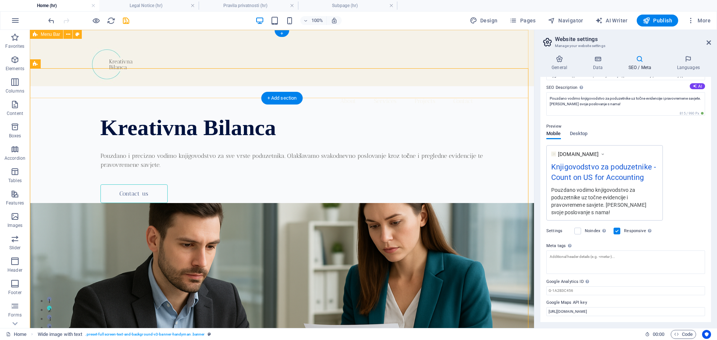
click at [62, 80] on div "About Services Projects Contact Menu" at bounding box center [282, 73] width 504 height 86
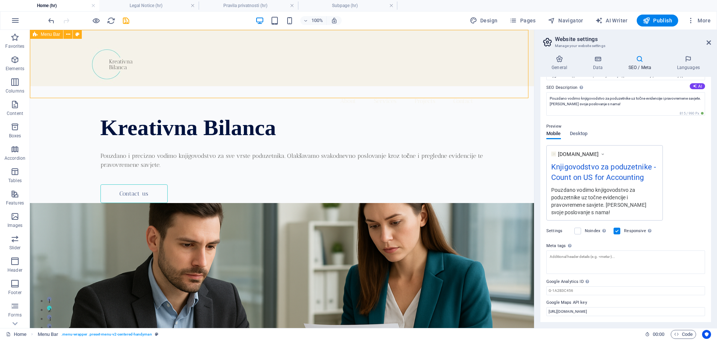
click at [46, 35] on span "Menu Bar" at bounding box center [50, 34] width 19 height 4
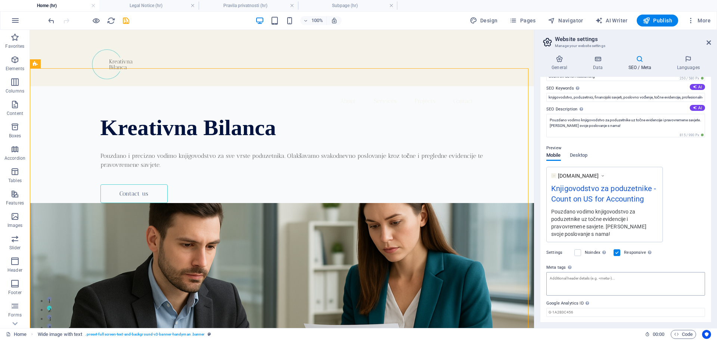
scroll to position [62, 0]
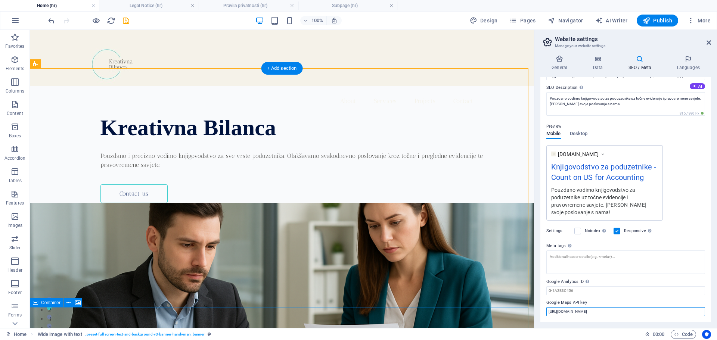
drag, startPoint x: 669, startPoint y: 341, endPoint x: 397, endPoint y: 313, distance: 272.6
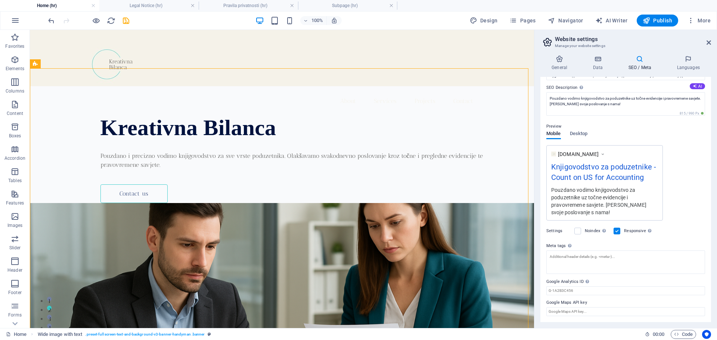
click at [683, 176] on div "www.example.com Knjigovodstvo za poduzetnike - Count on US for Accounting Pouzd…" at bounding box center [625, 182] width 159 height 75
click at [127, 20] on icon "save" at bounding box center [126, 20] width 9 height 9
checkbox input "false"
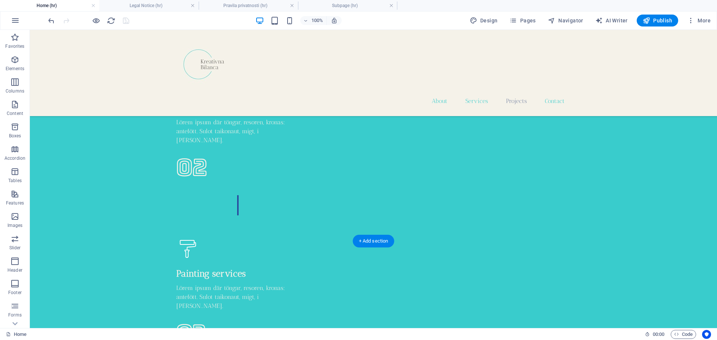
scroll to position [1942, 0]
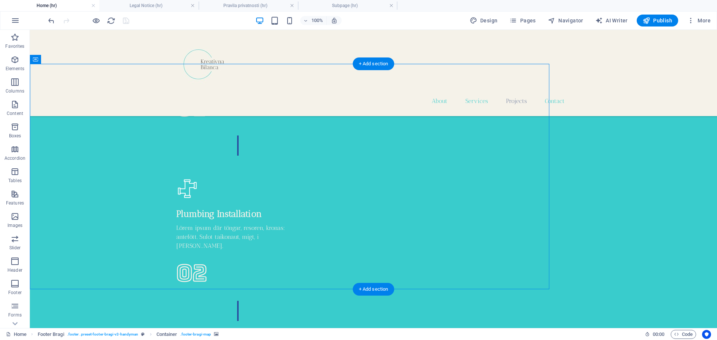
scroll to position [1830, 0]
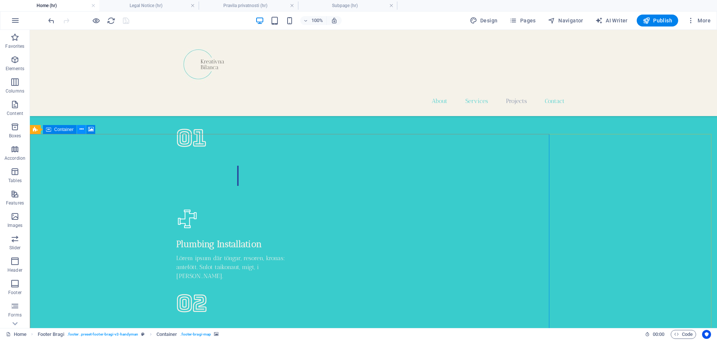
click at [79, 127] on button at bounding box center [81, 129] width 9 height 9
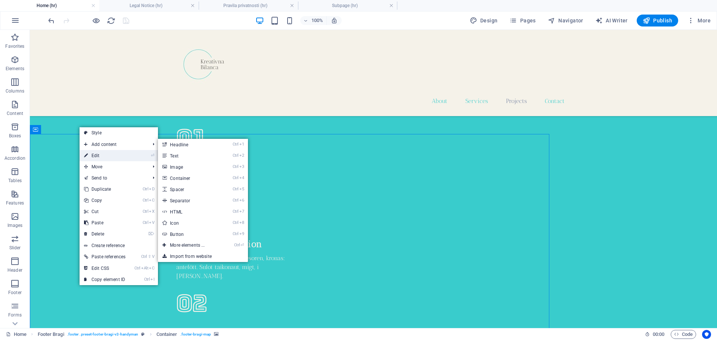
click at [102, 157] on link "⏎ Edit" at bounding box center [105, 155] width 50 height 11
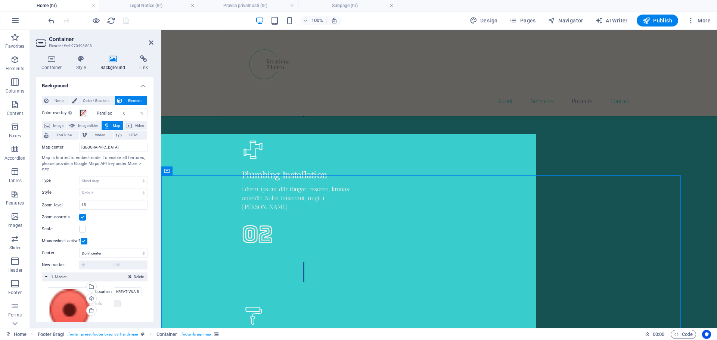
scroll to position [1789, 0]
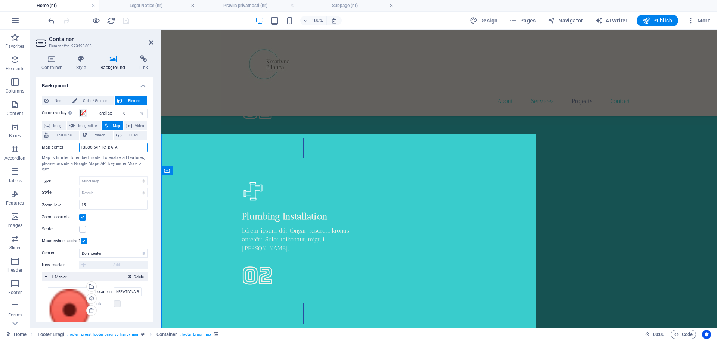
drag, startPoint x: 99, startPoint y: 149, endPoint x: 53, endPoint y: 155, distance: 46.0
click at [53, 155] on div "Map center Zagreb Map is limited to embed mode. To enable all features, please …" at bounding box center [95, 193] width 106 height 106
type input "new york"
click at [131, 163] on div "Map is limited to embed mode. To enable all features, please provide a Google M…" at bounding box center [95, 164] width 106 height 19
click at [701, 18] on span "More" at bounding box center [699, 20] width 24 height 7
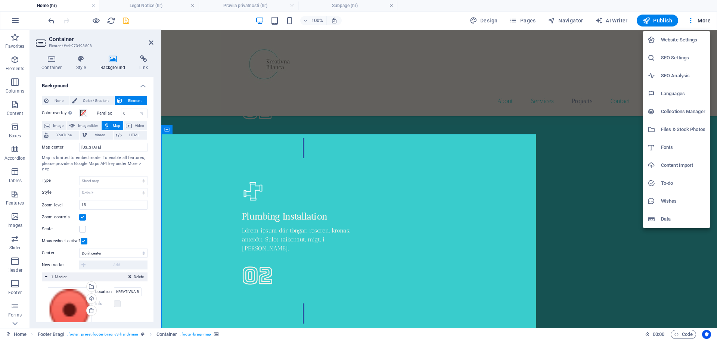
click at [679, 56] on h6 "SEO Settings" at bounding box center [683, 57] width 44 height 9
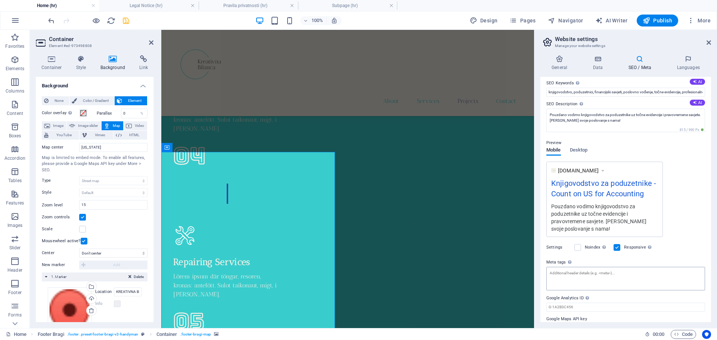
scroll to position [62, 0]
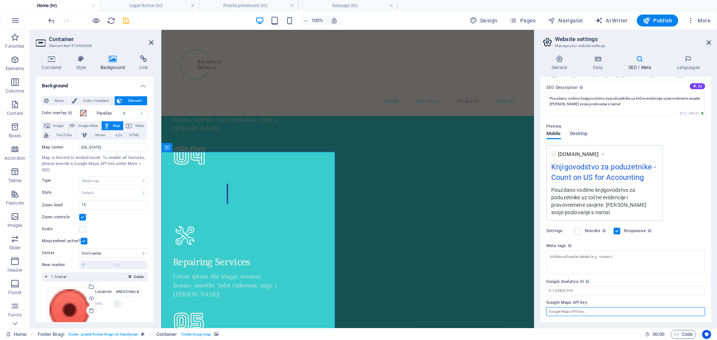
click at [556, 311] on input "Google Maps API key" at bounding box center [625, 311] width 159 height 9
paste input "https://maps.app.goo.gl/yv28KgXHNT8Emnb18"
type input "https://maps.app.goo.gl/yv28KgXHNT8Emnb18"
click at [124, 23] on icon "save" at bounding box center [126, 20] width 9 height 9
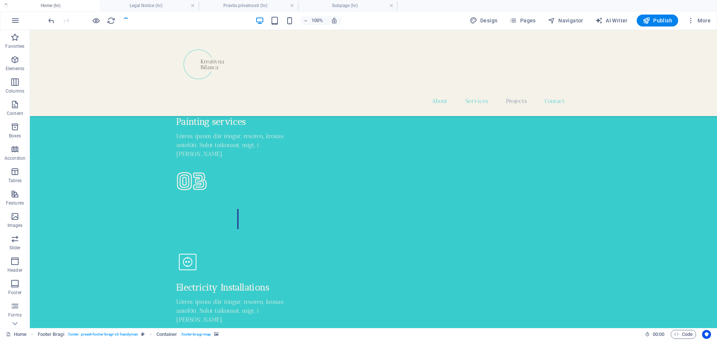
checkbox input "false"
